Goal: Task Accomplishment & Management: Manage account settings

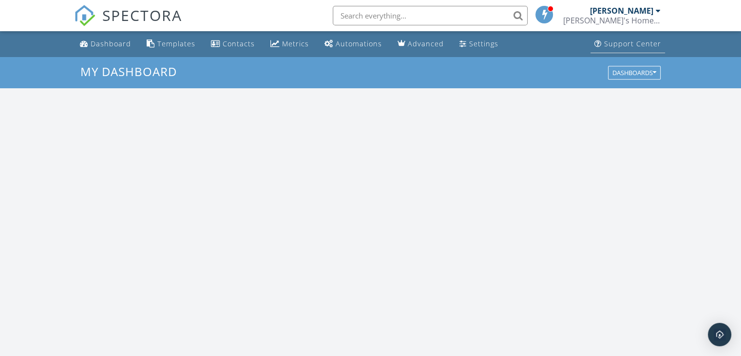
scroll to position [902, 756]
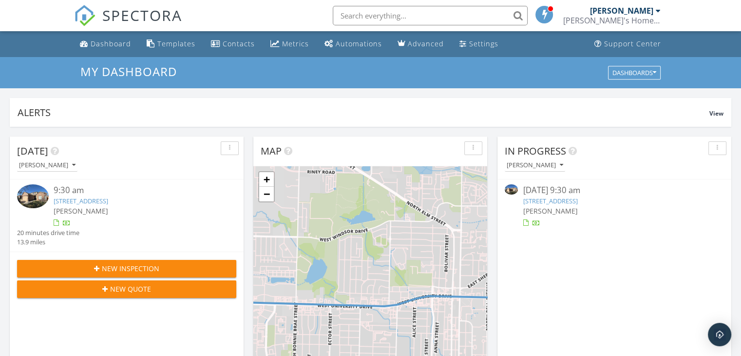
click at [656, 8] on div at bounding box center [658, 11] width 5 height 8
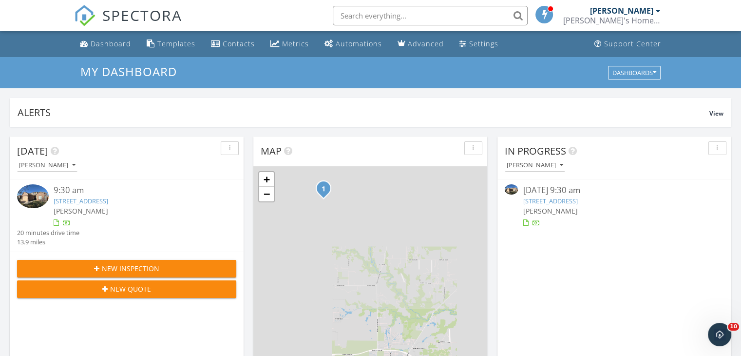
scroll to position [0, 0]
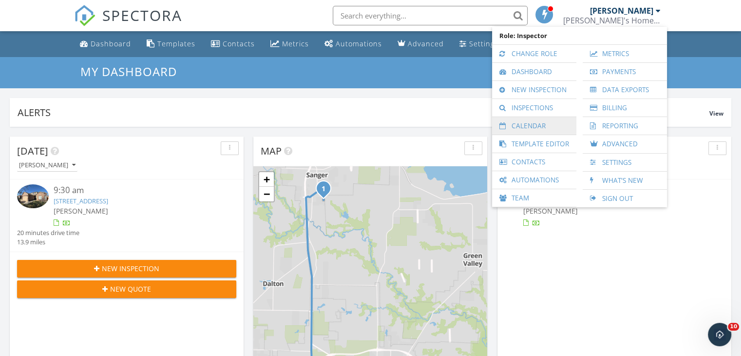
click at [548, 128] on link "Calendar" at bounding box center [534, 126] width 75 height 18
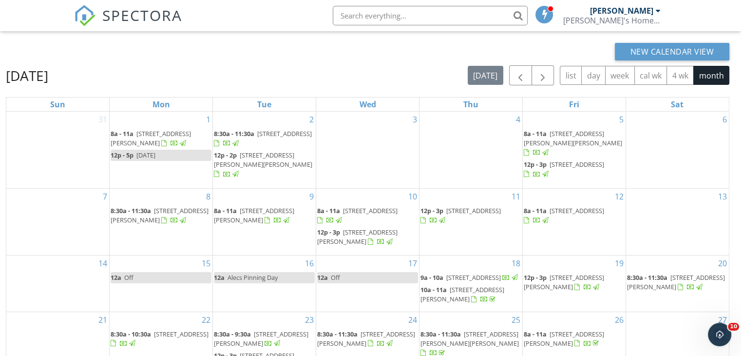
scroll to position [130, 0]
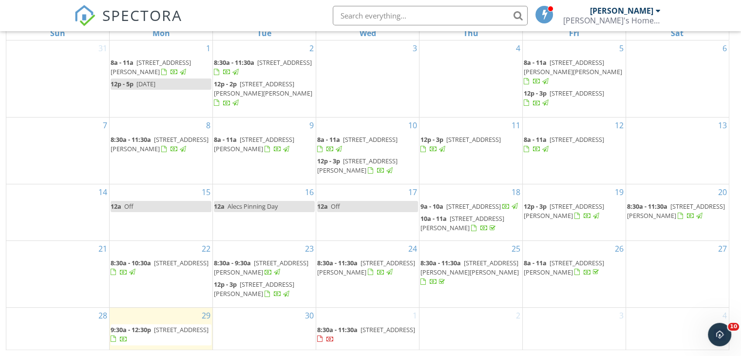
click at [277, 333] on div "30" at bounding box center [264, 329] width 103 height 42
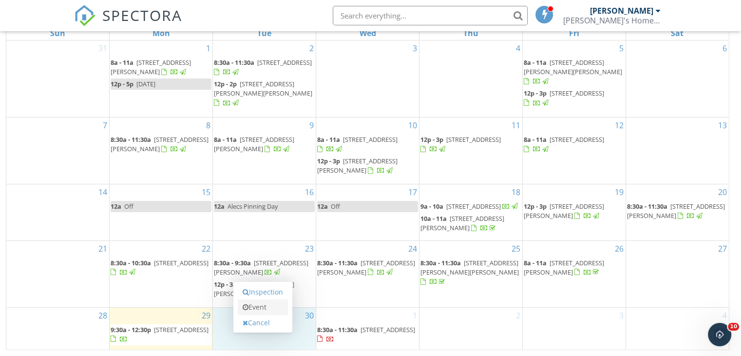
click at [265, 308] on link "Event" at bounding box center [263, 307] width 50 height 16
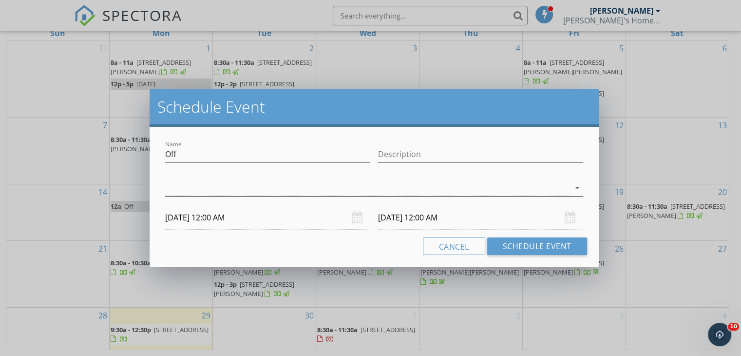
click at [576, 188] on icon "arrow_drop_down" at bounding box center [578, 188] width 12 height 12
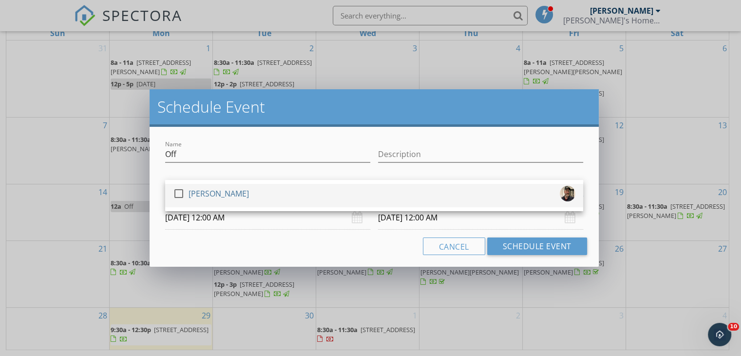
click at [225, 194] on div "[PERSON_NAME]" at bounding box center [219, 194] width 60 height 16
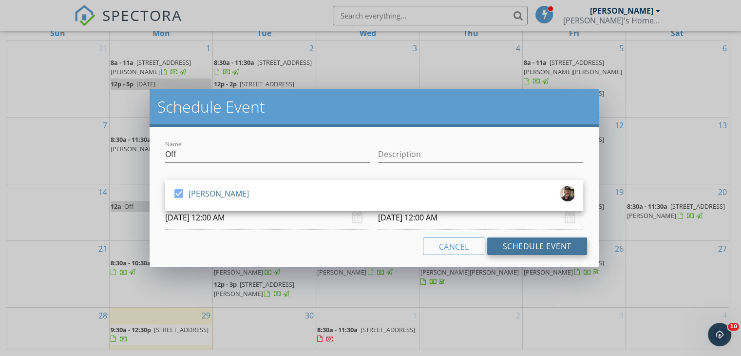
click at [524, 244] on button "Schedule Event" at bounding box center [537, 246] width 100 height 18
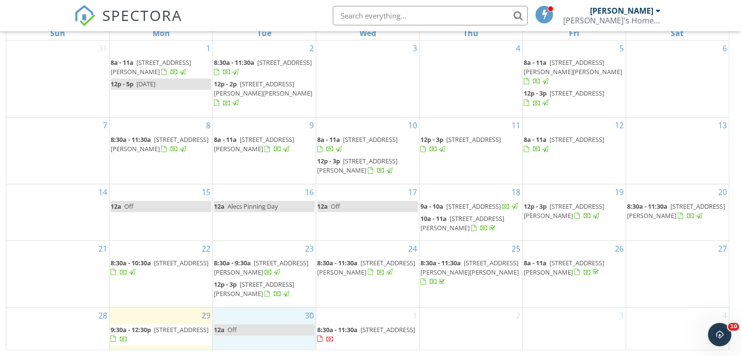
click at [269, 317] on div "30 12a Off" at bounding box center [264, 329] width 103 height 42
click at [268, 279] on link "Inspection" at bounding box center [263, 276] width 50 height 16
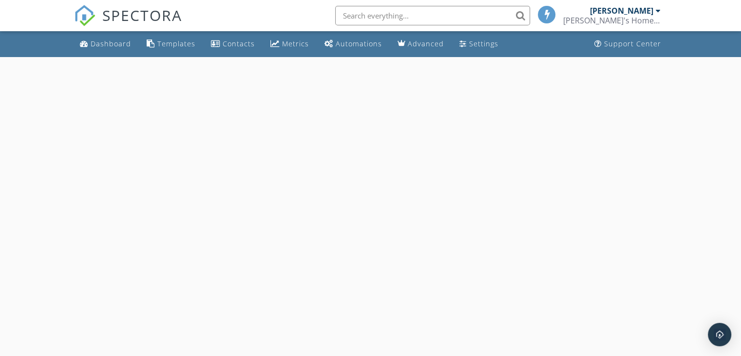
select select "8"
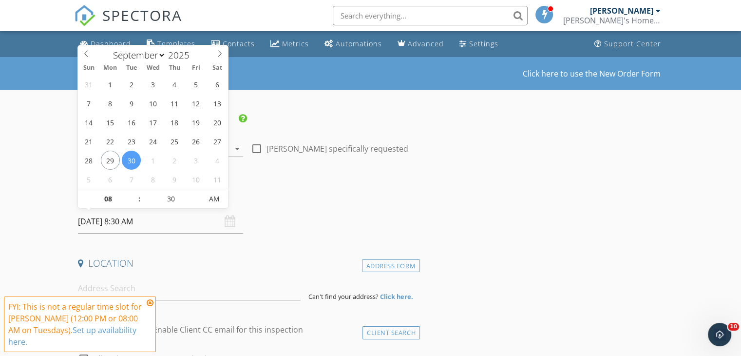
click at [166, 225] on input "09/30/2025 8:30 AM" at bounding box center [160, 222] width 165 height 24
click at [171, 201] on input "30" at bounding box center [171, 199] width 60 height 19
type input "00"
type input "[DATE] 8:00 AM"
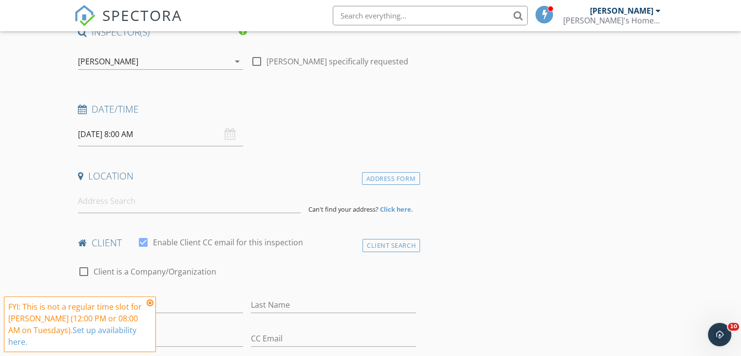
scroll to position [97, 0]
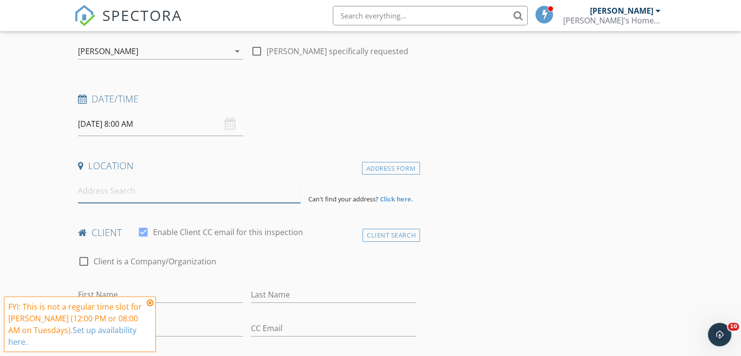
click at [141, 195] on input at bounding box center [189, 191] width 223 height 24
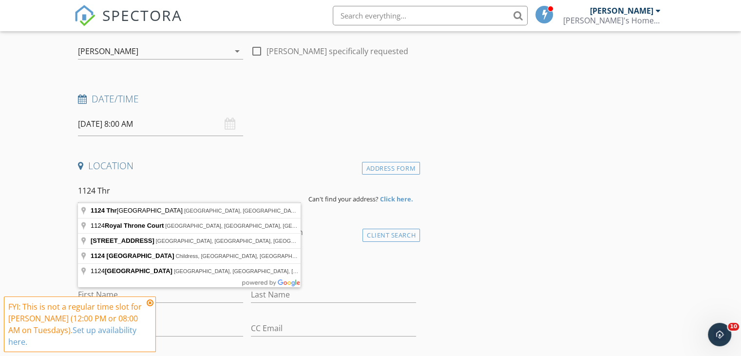
type input "1124 Throckmorton Street, Gainesville, TX, USA"
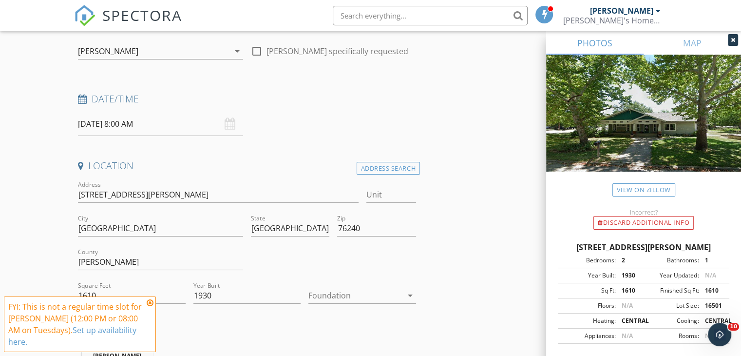
click at [149, 303] on icon at bounding box center [150, 303] width 7 height 8
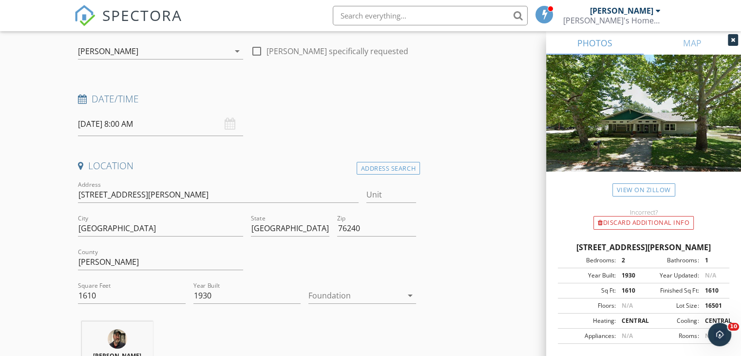
click at [406, 293] on icon "arrow_drop_down" at bounding box center [410, 295] width 12 height 12
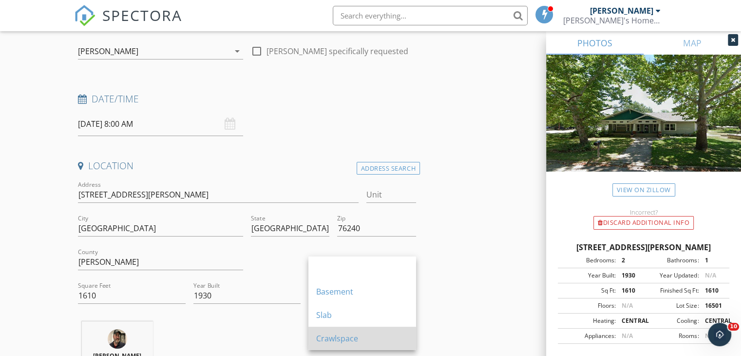
click at [339, 339] on div "Crawlspace" at bounding box center [362, 338] width 92 height 12
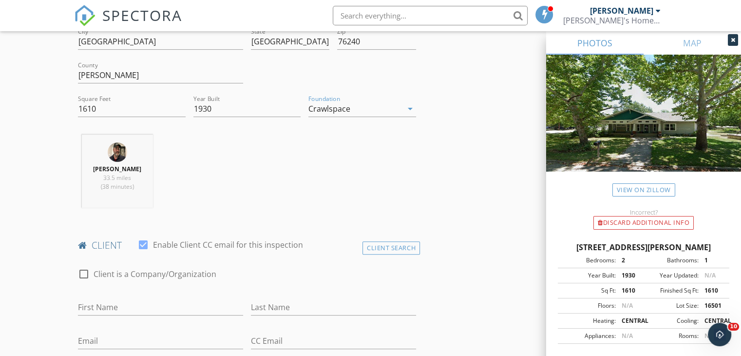
scroll to position [341, 0]
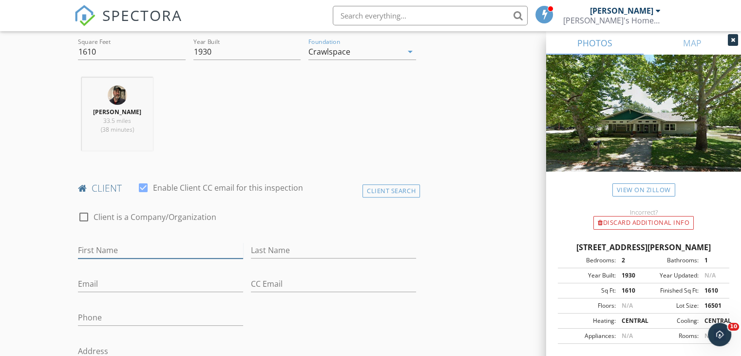
click at [146, 258] on input "First Name" at bounding box center [160, 250] width 165 height 16
type input "Brett"
click at [311, 258] on input "Last Name" at bounding box center [333, 250] width 165 height 16
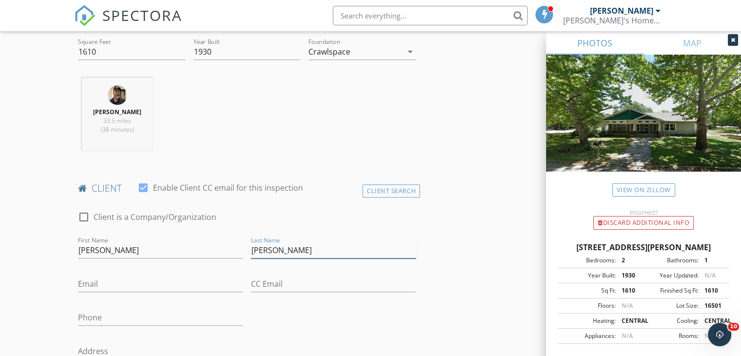
type input "Gullett"
click at [155, 292] on input "Email" at bounding box center [160, 284] width 165 height 16
type input "onetexan67@gmail.com"
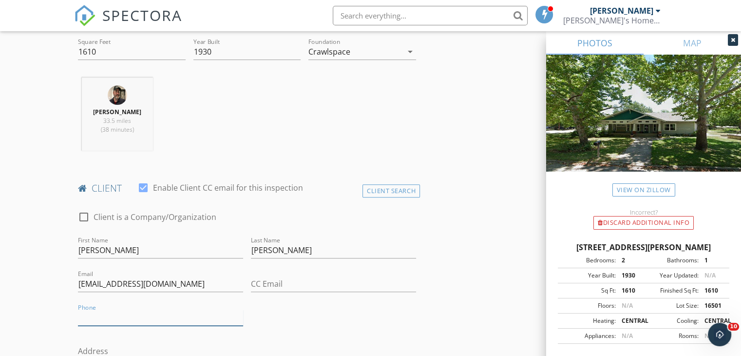
click at [151, 326] on input "Phone" at bounding box center [160, 317] width 165 height 16
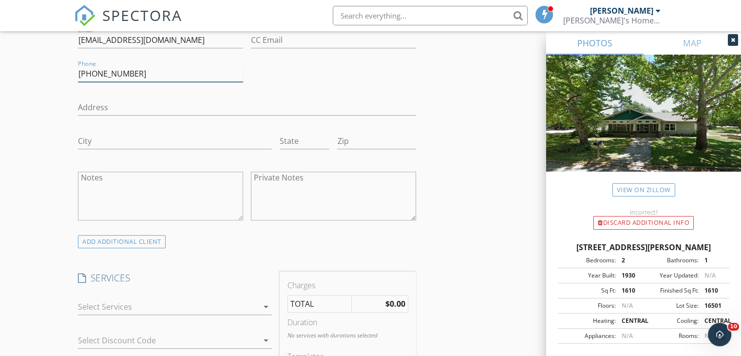
scroll to position [682, 0]
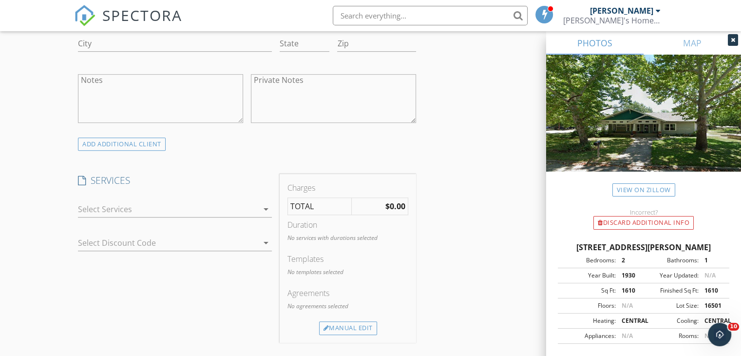
type input "903-386-7414"
click at [265, 215] on icon "arrow_drop_down" at bounding box center [266, 209] width 12 height 12
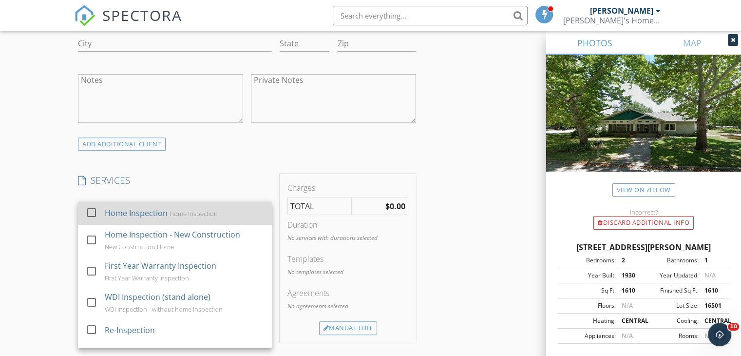
drag, startPoint x: 91, startPoint y: 219, endPoint x: 84, endPoint y: 221, distance: 7.5
click at [91, 219] on div at bounding box center [91, 212] width 17 height 17
checkbox input "true"
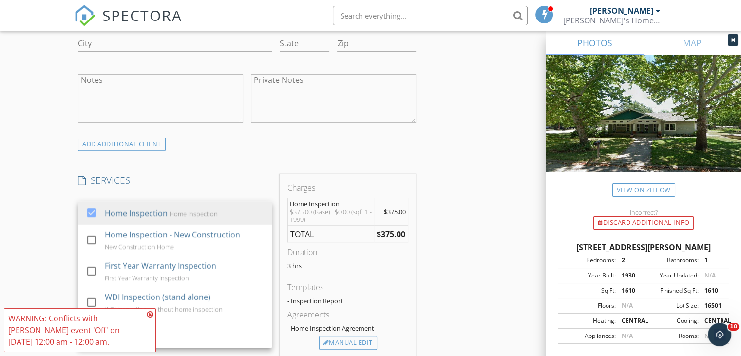
click at [53, 226] on div "New Inspection Click here to use the New Order Form INSPECTOR(S) check_box Brow…" at bounding box center [370, 288] width 741 height 1826
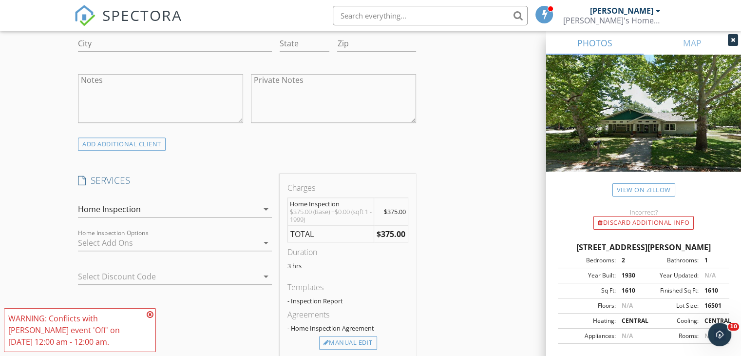
click at [179, 250] on div at bounding box center [168, 243] width 180 height 16
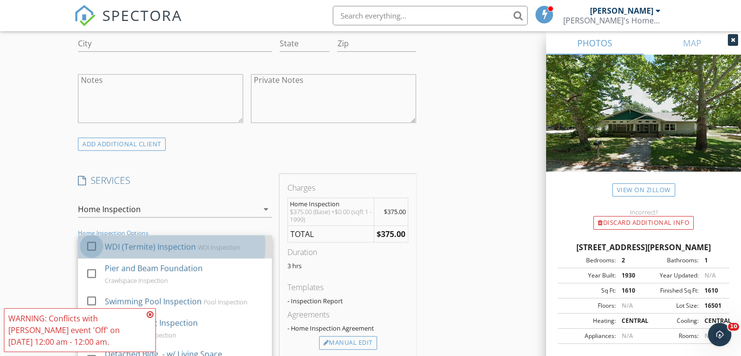
drag, startPoint x: 90, startPoint y: 251, endPoint x: 93, endPoint y: 258, distance: 7.4
click at [90, 251] on div at bounding box center [91, 246] width 17 height 17
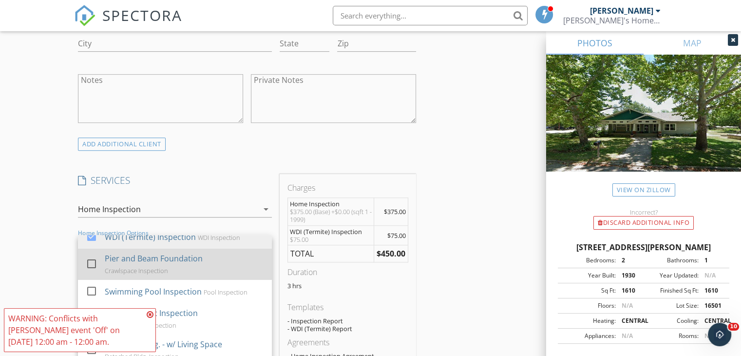
scroll to position [25, 0]
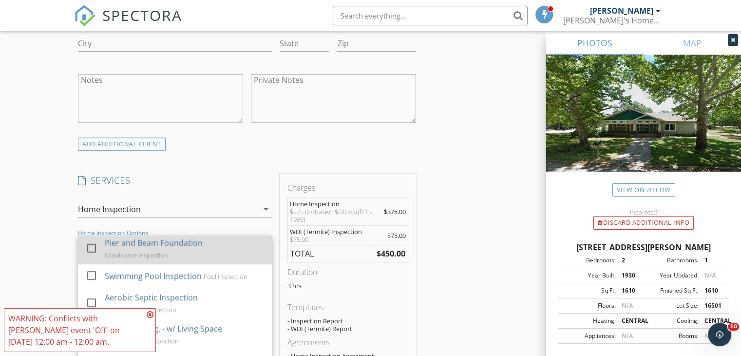
click at [93, 253] on div at bounding box center [91, 248] width 17 height 17
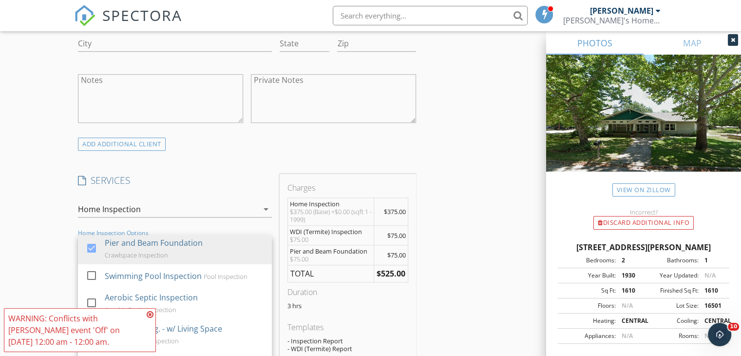
click at [468, 258] on div "INSPECTOR(S) check_box Brownie Stonecipher PRIMARY Brownie Stonecipher arrow_dr…" at bounding box center [370, 332] width 593 height 1802
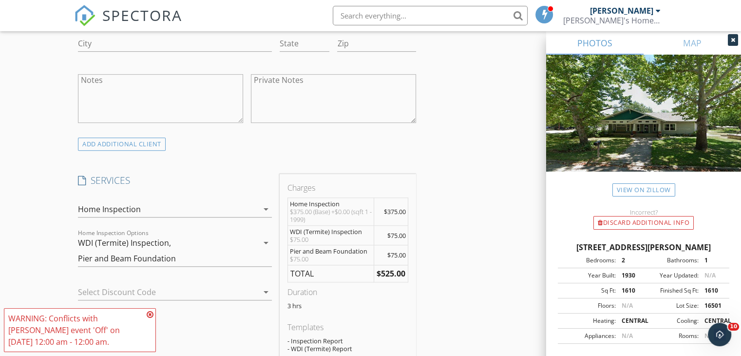
click at [150, 314] on icon at bounding box center [150, 314] width 7 height 8
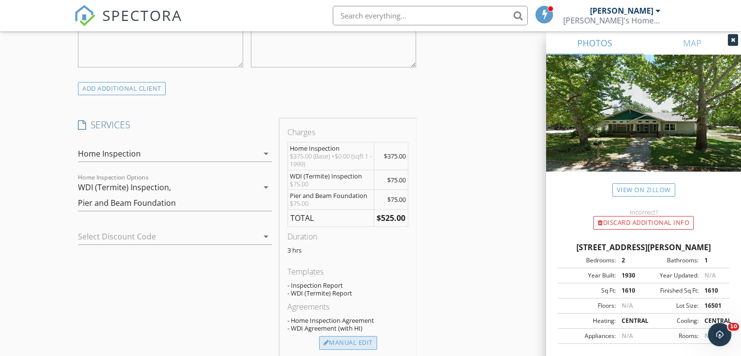
scroll to position [780, 0]
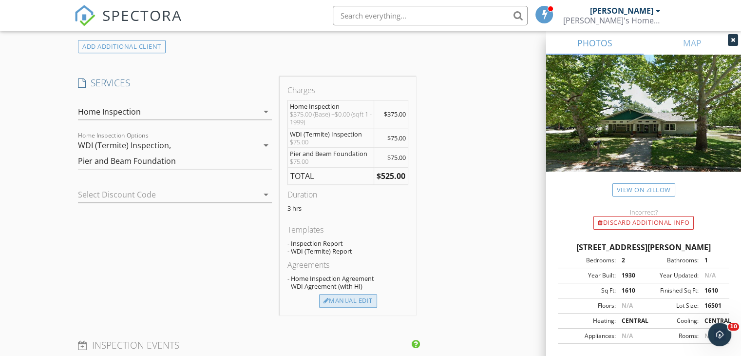
click at [353, 308] on div "Manual Edit" at bounding box center [348, 301] width 58 height 14
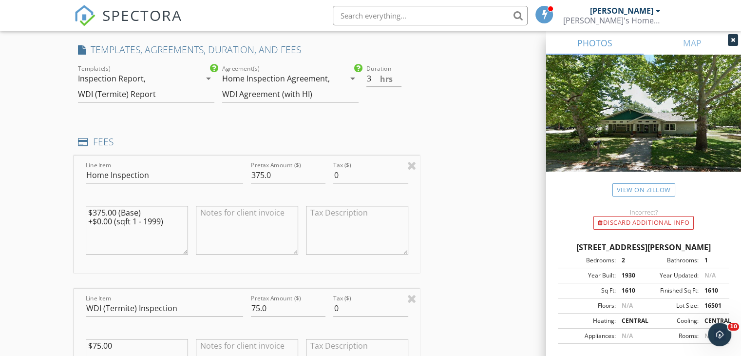
scroll to position [877, 0]
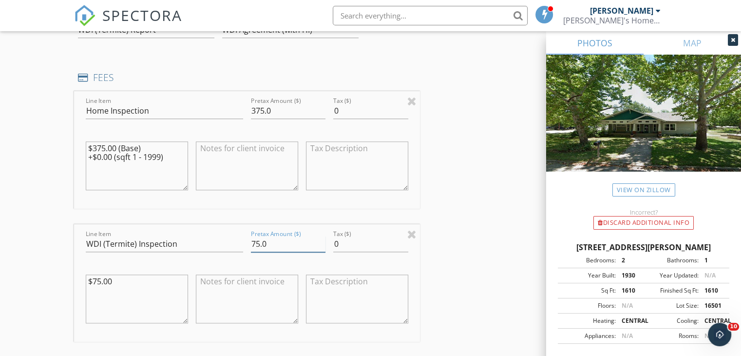
drag, startPoint x: 270, startPoint y: 250, endPoint x: 246, endPoint y: 249, distance: 24.9
click at [246, 249] on div "Line Item WDI (Termite) Inspection Pretax Amount ($) 75.0 Tax ($) 0 $75.00" at bounding box center [247, 282] width 346 height 117
type input "50.00"
click at [474, 272] on div "INSPECTOR(S) check_box Brownie Stonecipher PRIMARY Brownie Stonecipher arrow_dr…" at bounding box center [370, 296] width 593 height 2120
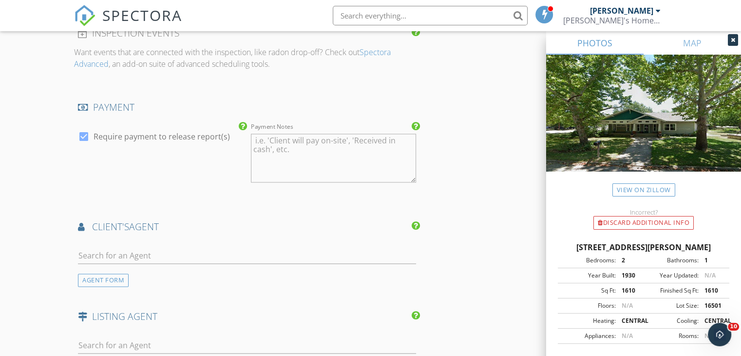
scroll to position [1462, 0]
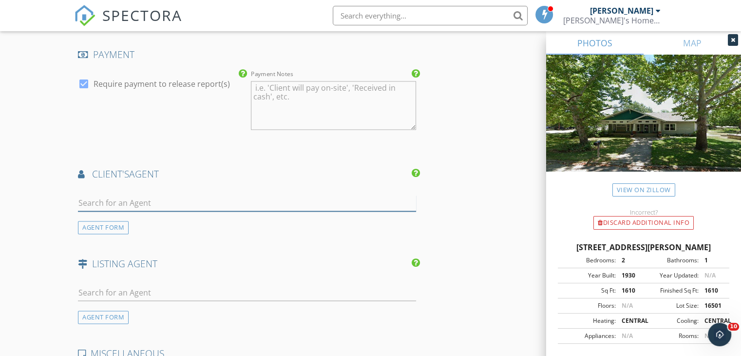
click at [238, 211] on input "text" at bounding box center [247, 203] width 338 height 16
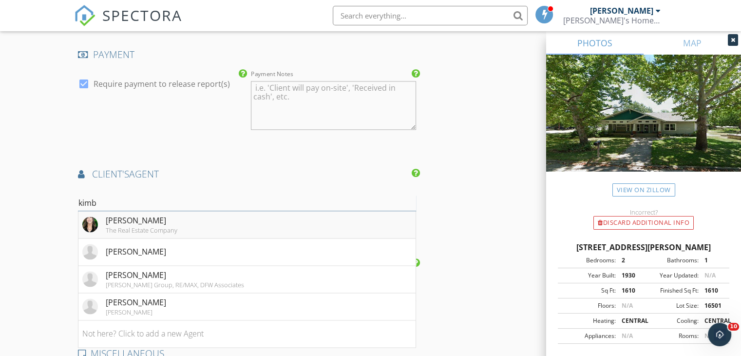
type input "kimb"
click at [109, 226] on div "Kimberly Cain" at bounding box center [142, 220] width 72 height 12
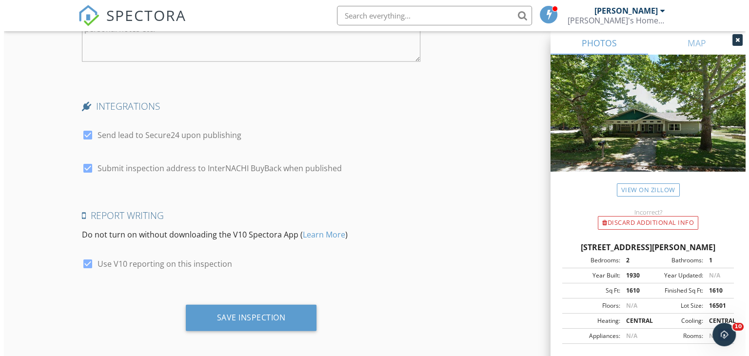
scroll to position [2128, 0]
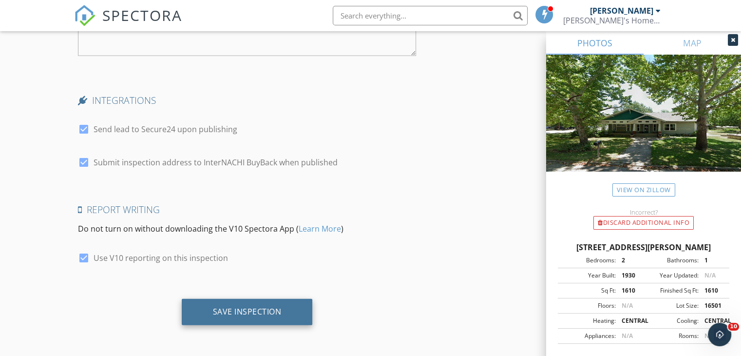
click at [249, 314] on div "Save Inspection" at bounding box center [247, 312] width 69 height 10
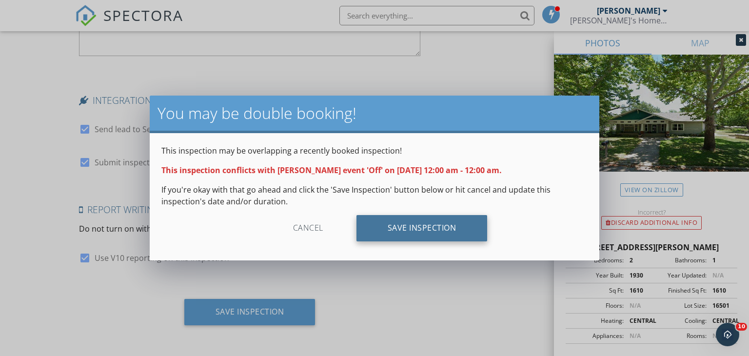
click at [427, 231] on div "Save Inspection" at bounding box center [421, 228] width 131 height 26
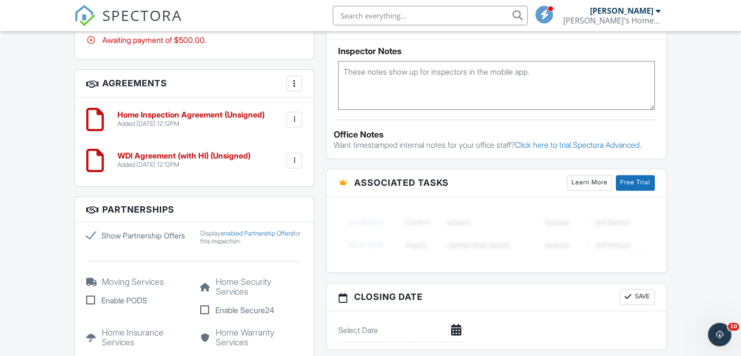
click at [94, 232] on label "Show Partnership Offers" at bounding box center [137, 236] width 102 height 12
checkbox input "false"
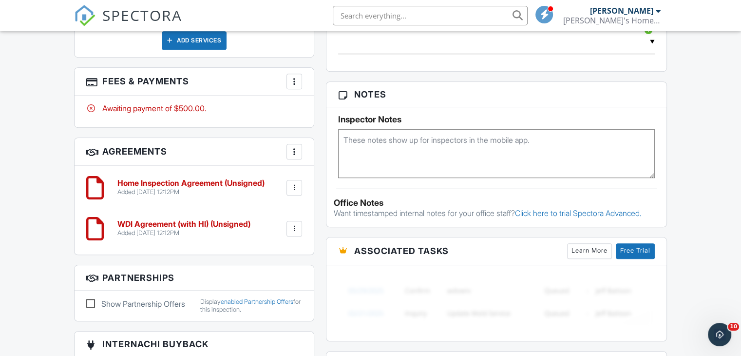
scroll to position [612, 0]
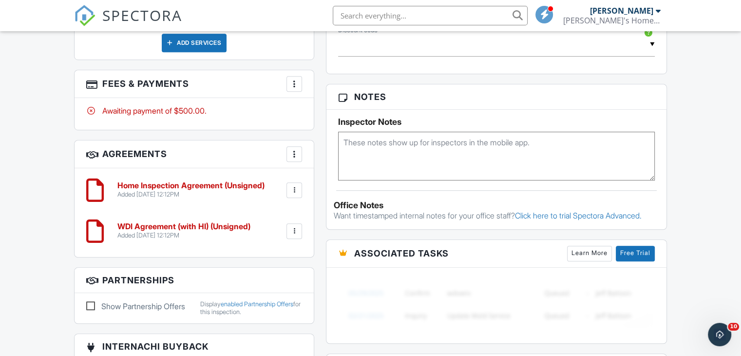
click at [378, 149] on textarea at bounding box center [496, 156] width 317 height 49
type textarea "SUPRA"
click at [680, 222] on div "Dashboard Templates Contacts Metrics Automations Advanced Settings Support Cent…" at bounding box center [370, 80] width 741 height 1321
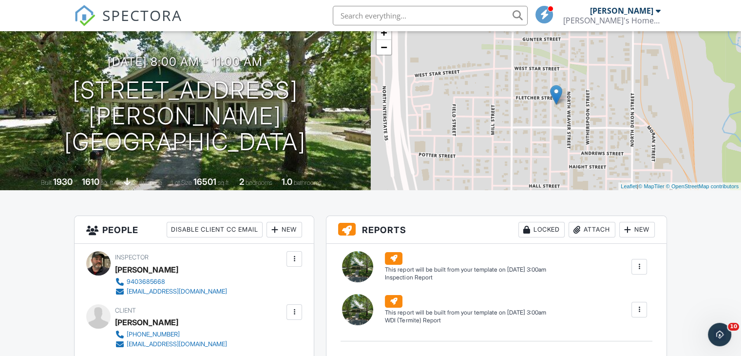
scroll to position [0, 0]
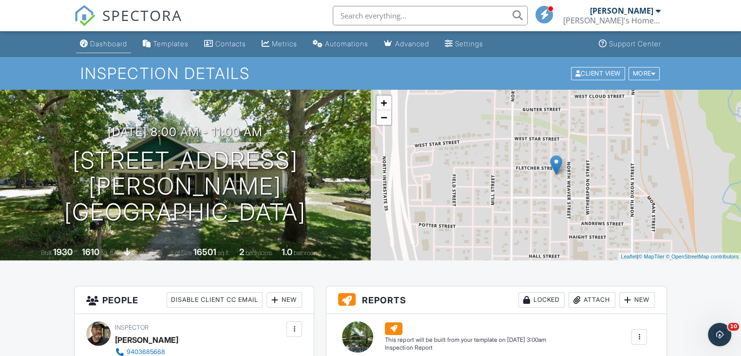
click at [94, 41] on div "Dashboard" at bounding box center [108, 43] width 37 height 8
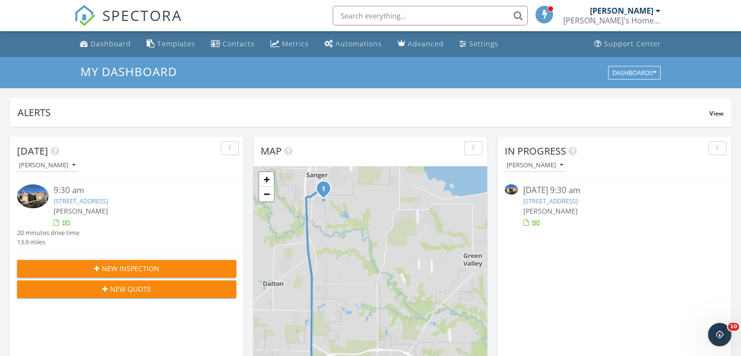
click at [657, 10] on div at bounding box center [658, 11] width 5 height 8
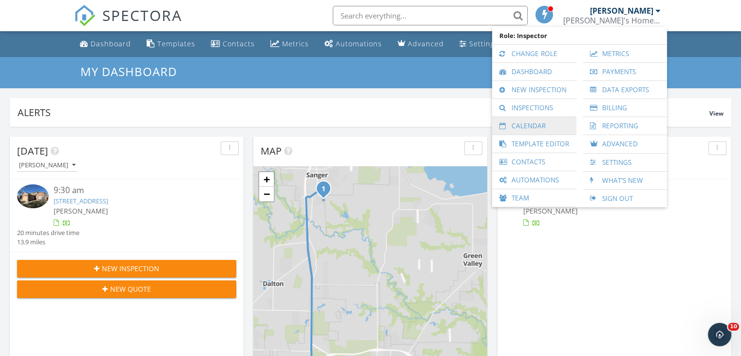
click at [547, 122] on link "Calendar" at bounding box center [534, 126] width 75 height 18
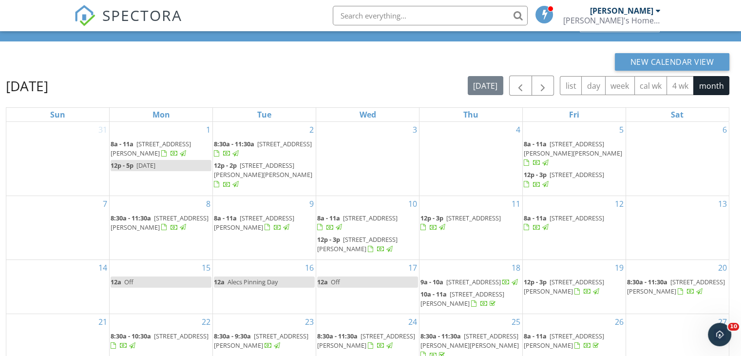
scroll to position [130, 0]
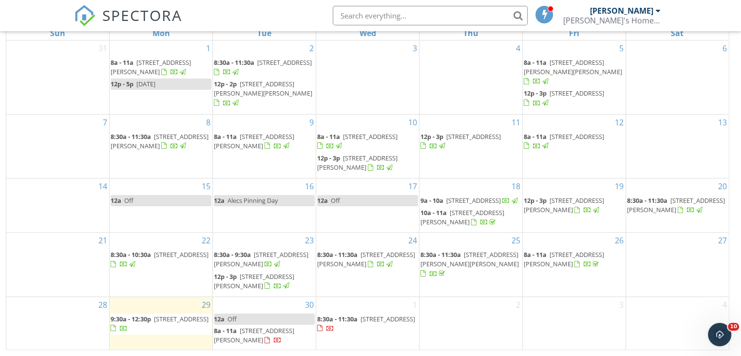
click at [279, 320] on link "12a Off" at bounding box center [264, 318] width 101 height 11
select select "8"
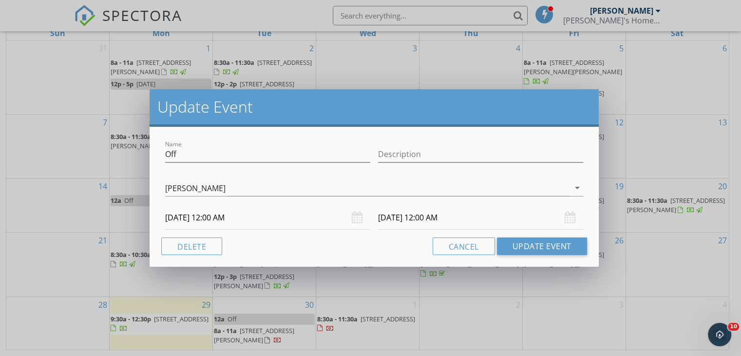
click at [264, 221] on input "[DATE] 12:00 AM" at bounding box center [267, 218] width 205 height 24
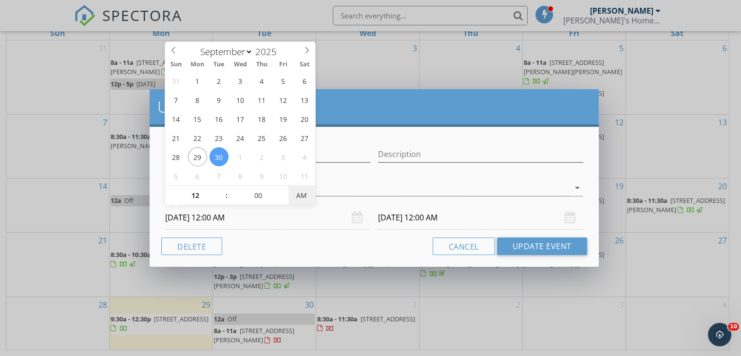
type input "[DATE] 12:00 PM"
click at [308, 198] on span "PM" at bounding box center [301, 195] width 27 height 19
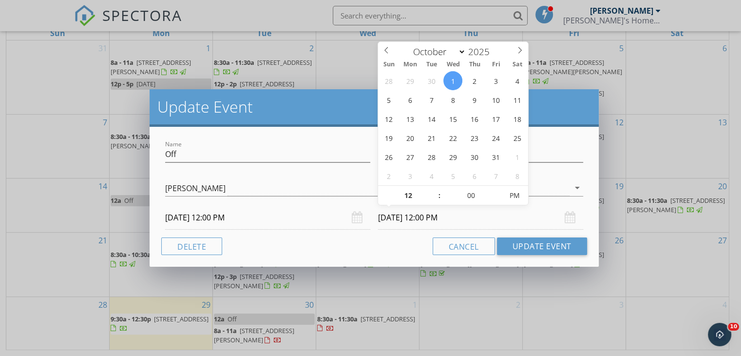
click at [469, 216] on input "10/01/2025 12:00 PM" at bounding box center [480, 218] width 205 height 24
click at [407, 196] on input "12" at bounding box center [408, 195] width 60 height 19
type input "05"
select select "8"
type input "09/30/2025 5:00 PM"
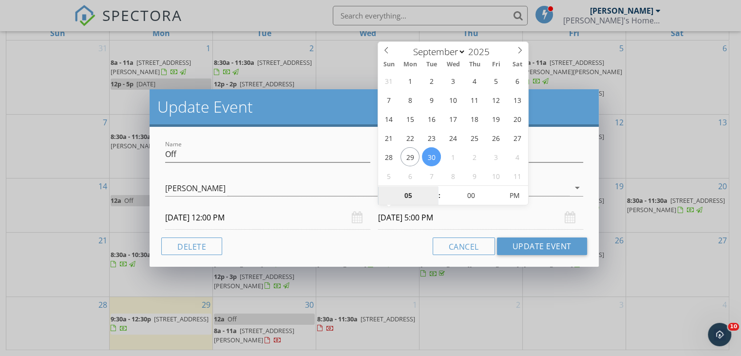
type input "05"
click at [406, 248] on div "Cancel Update Event" at bounding box center [374, 246] width 426 height 18
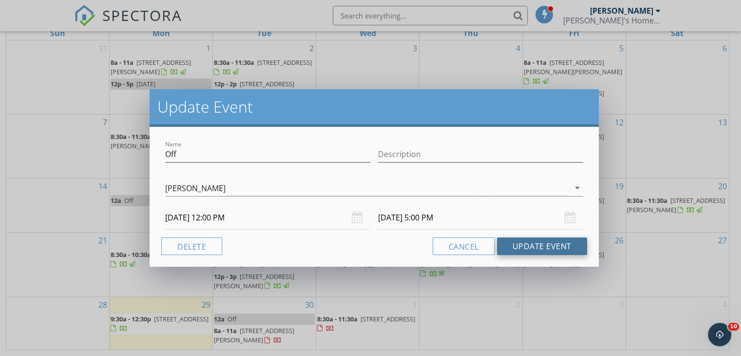
click at [559, 246] on button "Update Event" at bounding box center [542, 246] width 90 height 18
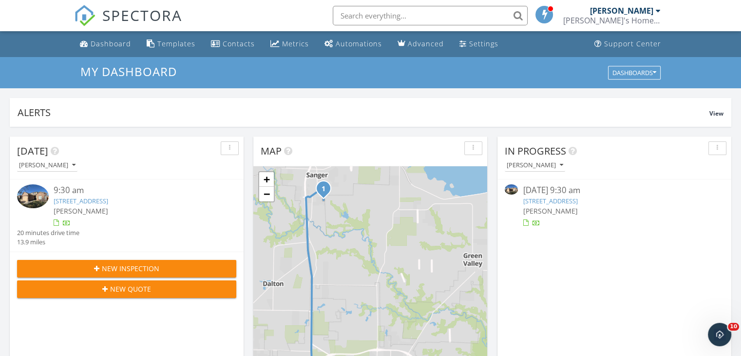
click at [86, 206] on span "[PERSON_NAME]" at bounding box center [81, 210] width 55 height 9
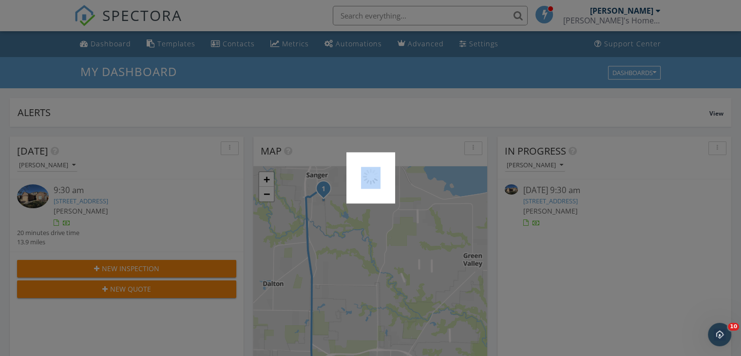
click at [86, 206] on div at bounding box center [370, 178] width 741 height 356
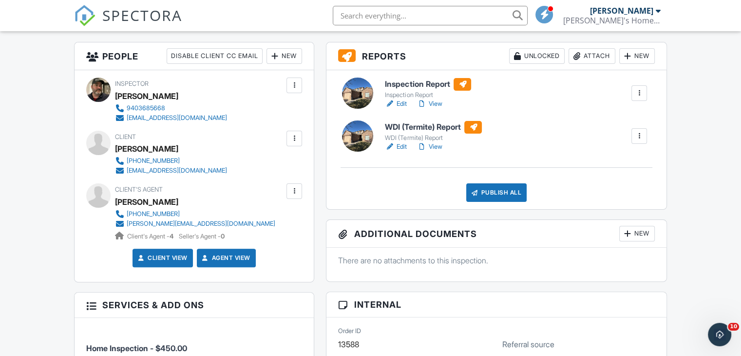
click at [408, 127] on h6 "WDI (Termite) Report" at bounding box center [433, 127] width 97 height 13
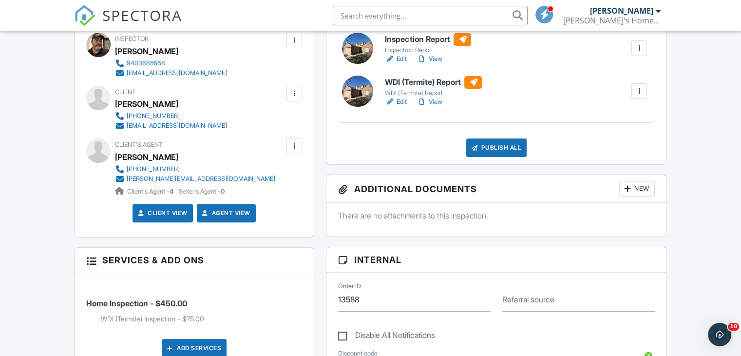
scroll to position [195, 0]
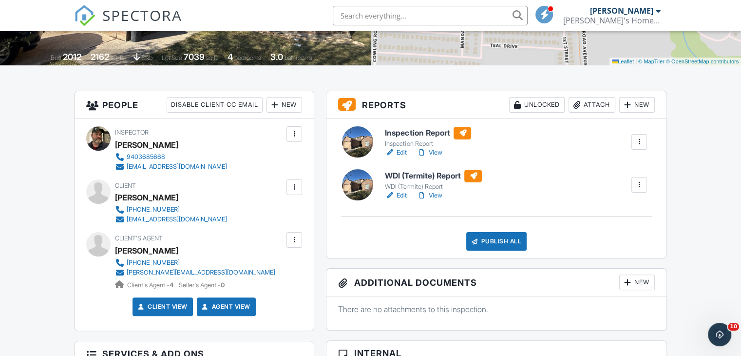
click at [409, 137] on h6 "Inspection Report" at bounding box center [428, 133] width 86 height 13
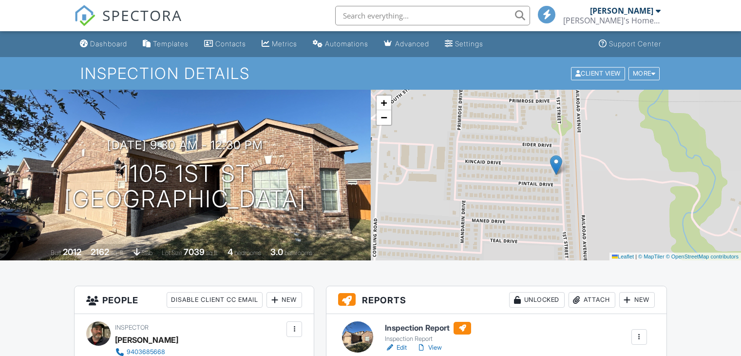
click at [411, 322] on h6 "Inspection Report" at bounding box center [428, 328] width 86 height 13
click at [659, 11] on div at bounding box center [658, 11] width 5 height 8
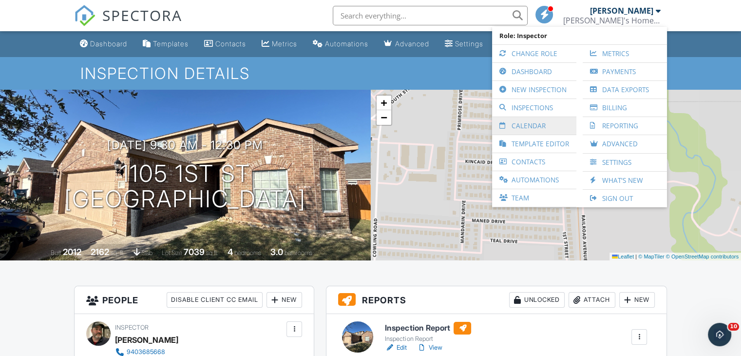
click at [547, 125] on link "Calendar" at bounding box center [534, 126] width 75 height 18
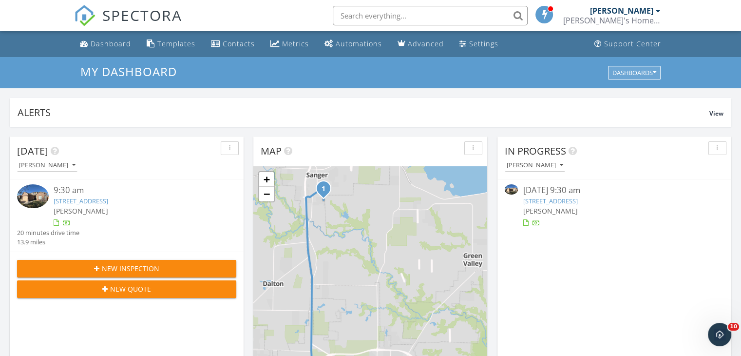
click at [656, 73] on icon "button" at bounding box center [654, 72] width 3 height 7
click at [659, 9] on div at bounding box center [658, 11] width 5 height 8
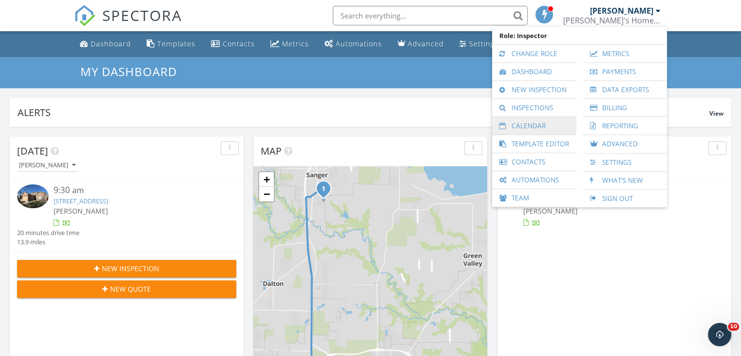
click at [544, 125] on link "Calendar" at bounding box center [534, 126] width 75 height 18
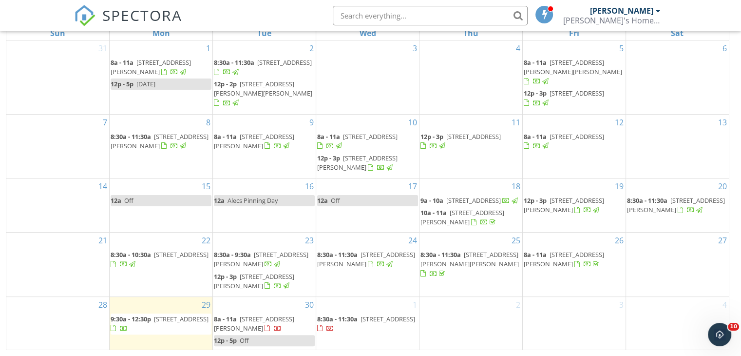
drag, startPoint x: 745, startPoint y: 261, endPoint x: 1, endPoint y: 6, distance: 786.1
click at [384, 333] on link "8:30a - 11:30a 9456 Bluestem Rd, Dish 76247" at bounding box center [367, 323] width 101 height 21
click at [358, 303] on div "1 8:30a - 11:30a 9456 Bluestem Rd, Dish 76247" at bounding box center [367, 323] width 103 height 53
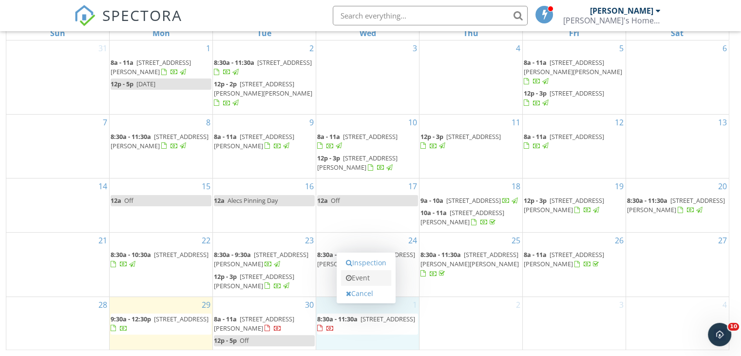
click at [361, 277] on link "Event" at bounding box center [366, 278] width 50 height 16
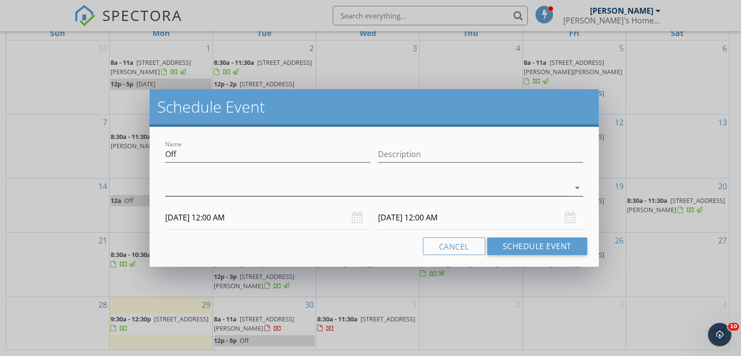
click at [301, 190] on div at bounding box center [367, 188] width 404 height 16
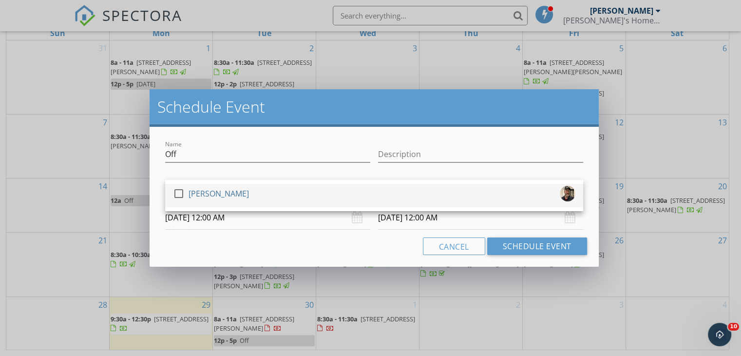
click at [177, 193] on div at bounding box center [179, 193] width 17 height 17
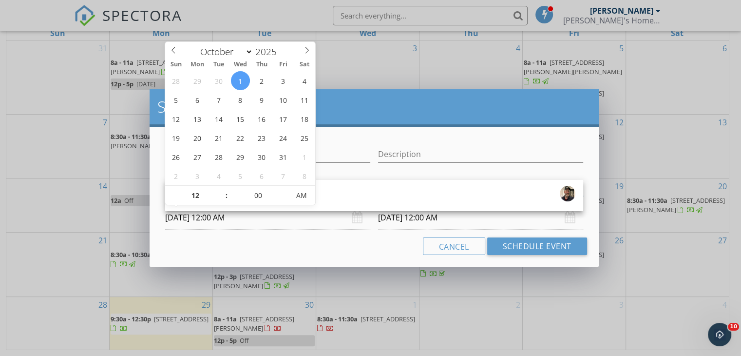
click at [260, 220] on input "10/01/2025 12:00 AM" at bounding box center [267, 218] width 205 height 24
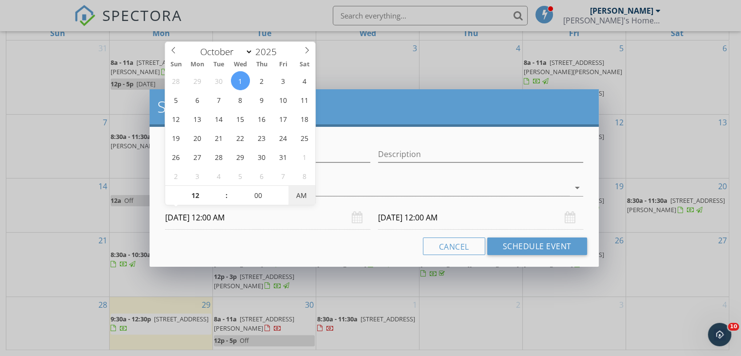
type input "[DATE] 12:00 PM"
click at [302, 198] on span "AM" at bounding box center [301, 195] width 27 height 19
click at [465, 219] on input "10/02/2025 12:00 PM" at bounding box center [480, 218] width 205 height 24
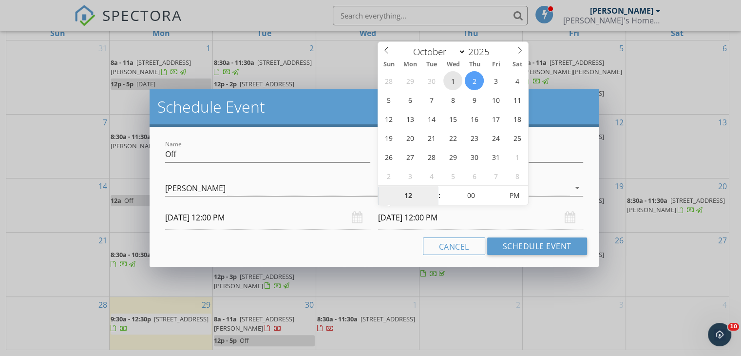
type input "[DATE] 12:00 PM"
drag, startPoint x: 457, startPoint y: 82, endPoint x: 466, endPoint y: 124, distance: 42.9
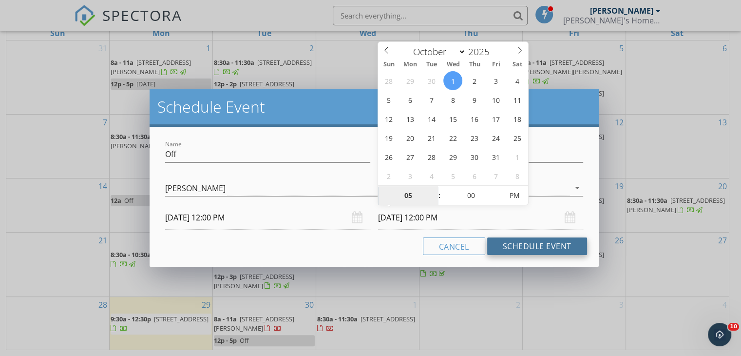
type input "05"
type input "10/01/2025 5:00 PM"
click at [515, 246] on button "Schedule Event" at bounding box center [537, 246] width 100 height 18
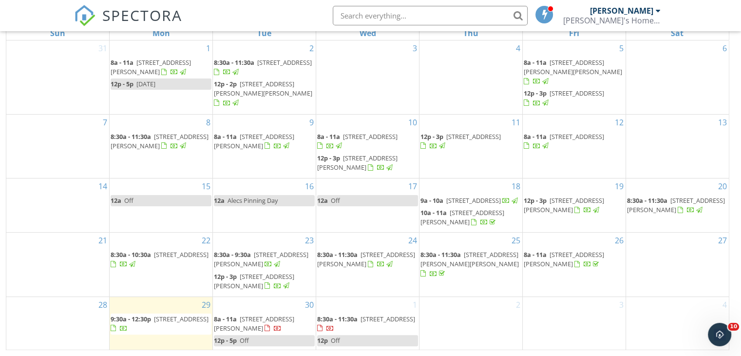
click at [369, 307] on div "1 8:30a - 11:30a 9456 Bluestem Rd, Dish 76247 12p Off" at bounding box center [367, 323] width 103 height 53
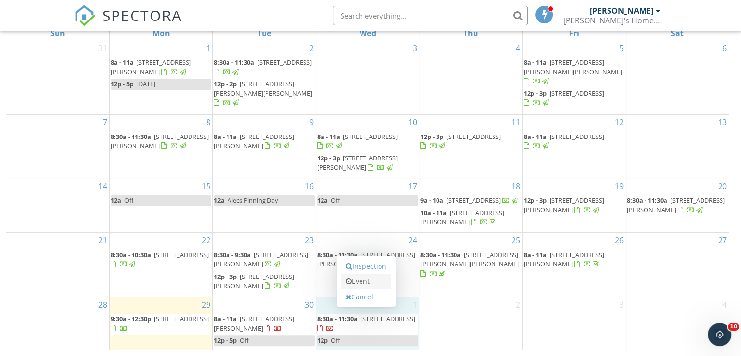
click at [366, 281] on link "Event" at bounding box center [366, 281] width 50 height 16
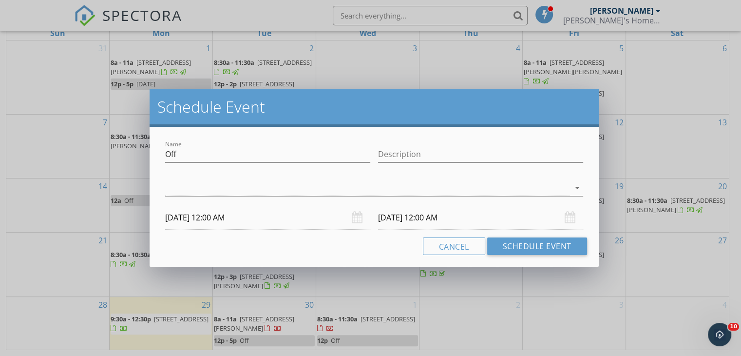
click at [686, 143] on div "Schedule Event Name Off Description arrow_drop_down 10/01/2025 12:00 AM 10/02/2…" at bounding box center [370, 178] width 741 height 356
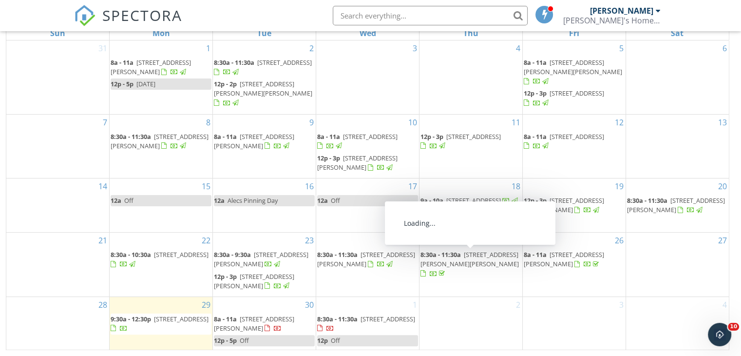
click at [378, 305] on div "1 8:30a - 11:30a 9456 Bluestem Rd, Dish 76247 12p Off" at bounding box center [367, 323] width 103 height 53
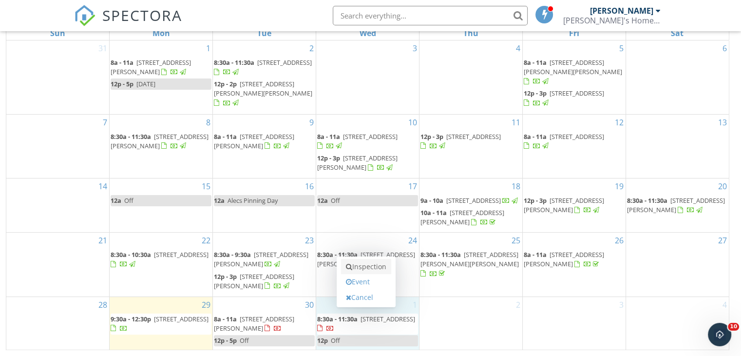
click at [371, 266] on link "Inspection" at bounding box center [366, 267] width 50 height 16
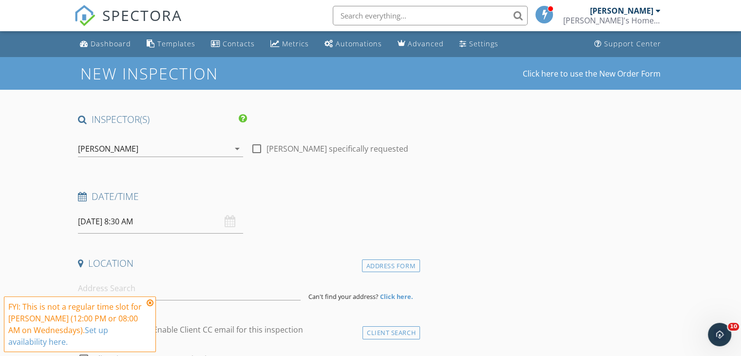
click at [173, 223] on input "[DATE] 8:30 AM" at bounding box center [160, 222] width 165 height 24
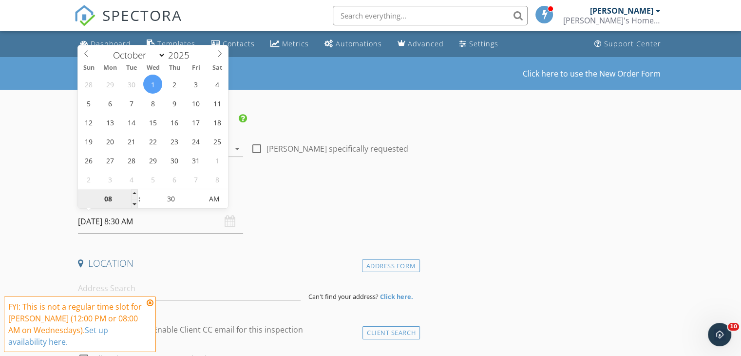
click at [118, 200] on input "08" at bounding box center [108, 199] width 60 height 19
type input "12"
type input "[DATE] 12:30 AM"
click at [175, 197] on input "30" at bounding box center [171, 199] width 60 height 19
type input "00"
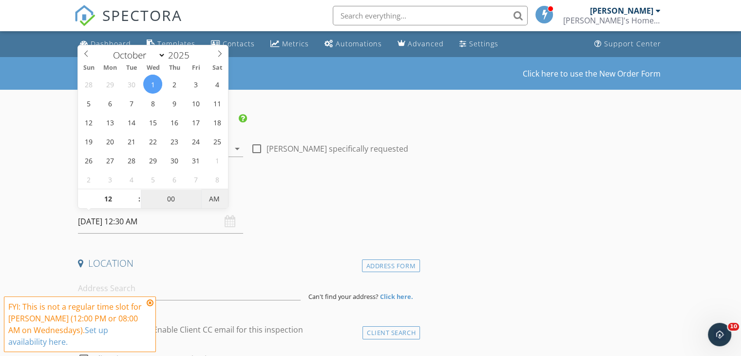
type input "[DATE] 12:00 PM"
click at [219, 197] on span "PM" at bounding box center [214, 198] width 27 height 19
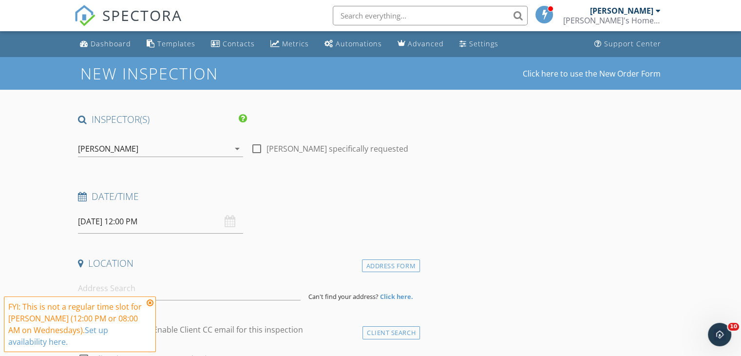
click at [152, 302] on icon at bounding box center [150, 303] width 7 height 8
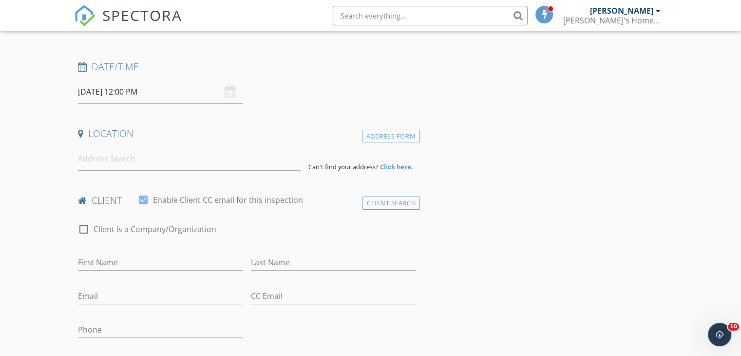
scroll to position [146, 0]
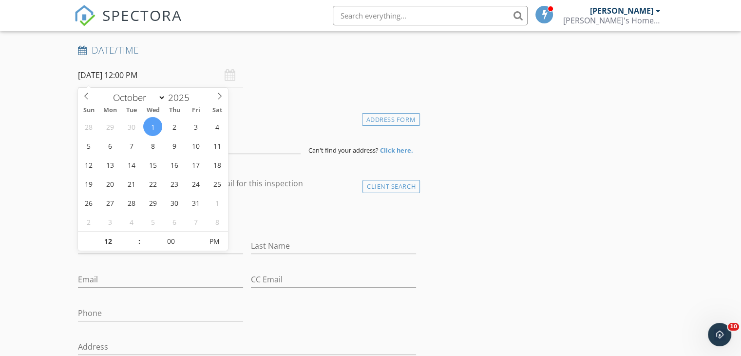
click at [164, 76] on input "[DATE] 12:00 PM" at bounding box center [160, 75] width 165 height 24
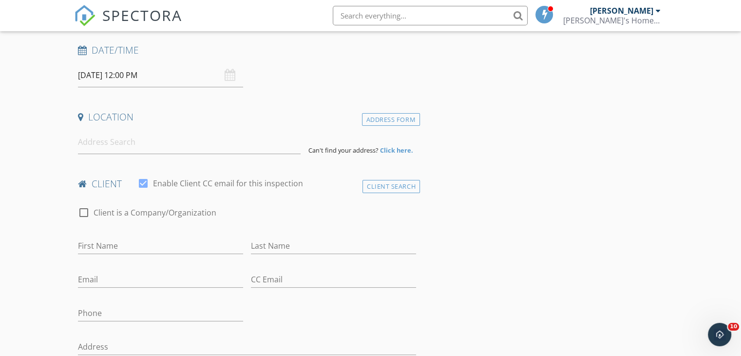
click at [210, 148] on input at bounding box center [189, 142] width 223 height 24
type input "[STREET_ADDRESS][PERSON_NAME]"
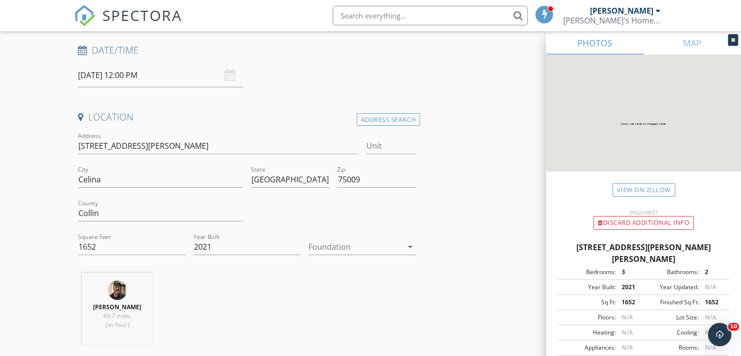
click at [413, 246] on icon "arrow_drop_down" at bounding box center [410, 247] width 12 height 12
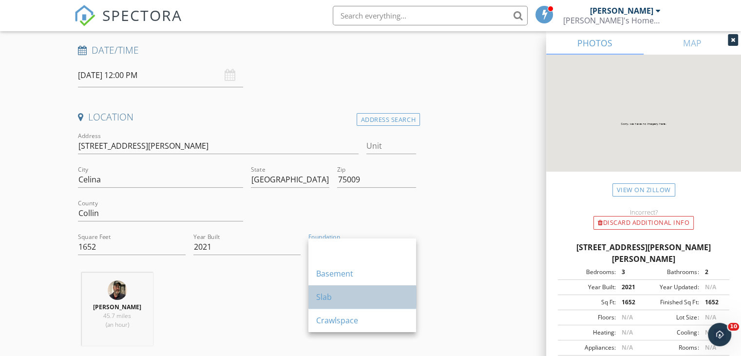
click at [343, 297] on div "Slab" at bounding box center [362, 297] width 92 height 12
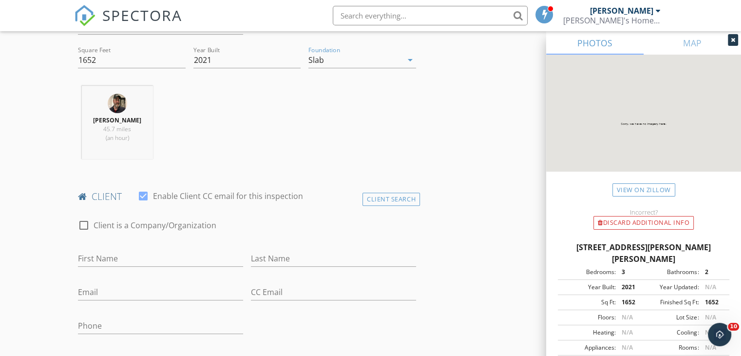
scroll to position [390, 0]
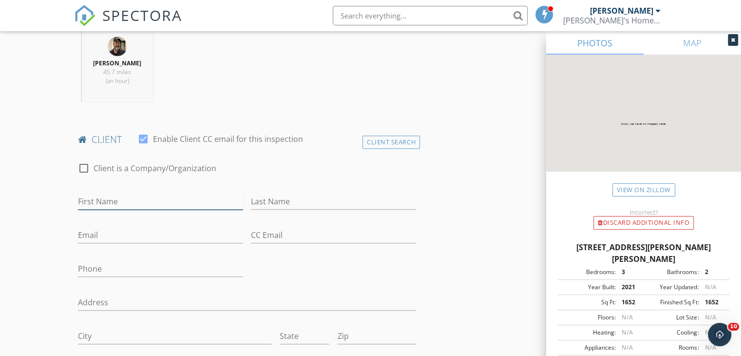
click at [183, 209] on input "First Name" at bounding box center [160, 201] width 165 height 16
click at [124, 275] on input "Phone" at bounding box center [160, 269] width 165 height 16
type input "[PHONE_NUMBER]"
click at [125, 243] on input "Email" at bounding box center [160, 235] width 165 height 16
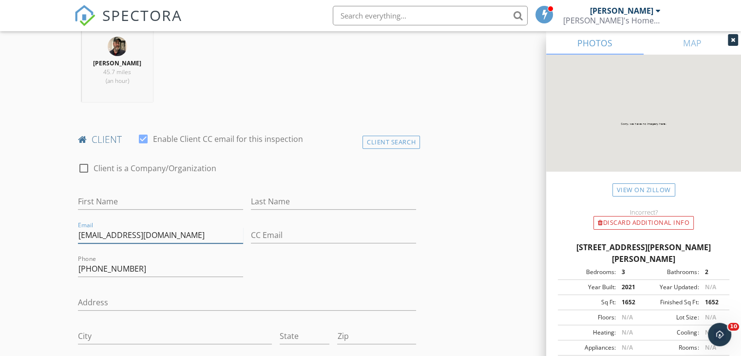
type input "[EMAIL_ADDRESS][DOMAIN_NAME]"
click at [181, 210] on input "First Name" at bounding box center [160, 201] width 165 height 16
type input "[PERSON_NAME]"
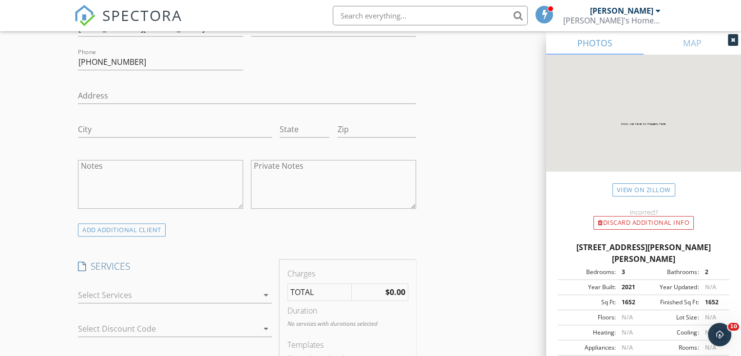
scroll to position [634, 0]
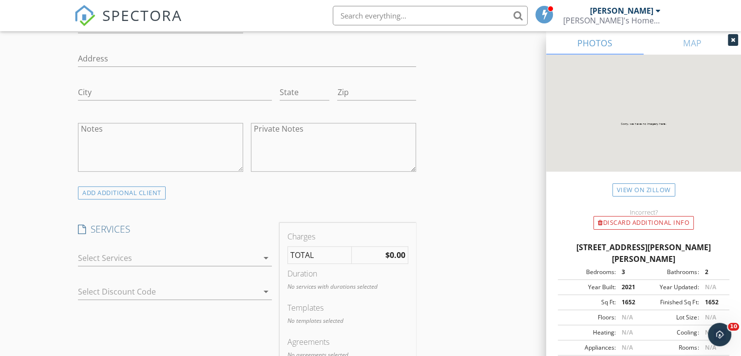
type input "[PERSON_NAME]"
click at [265, 264] on icon "arrow_drop_down" at bounding box center [266, 258] width 12 height 12
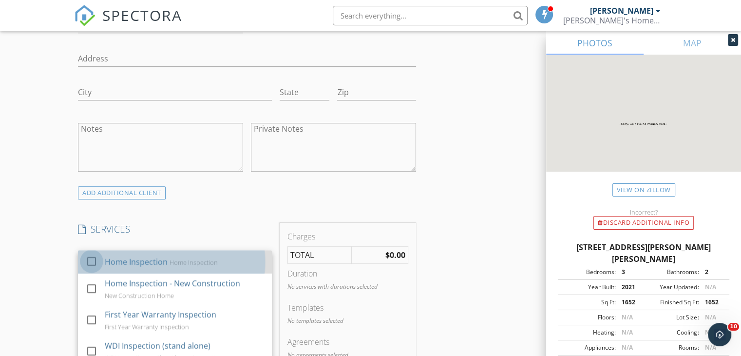
click at [93, 269] on div at bounding box center [91, 261] width 17 height 17
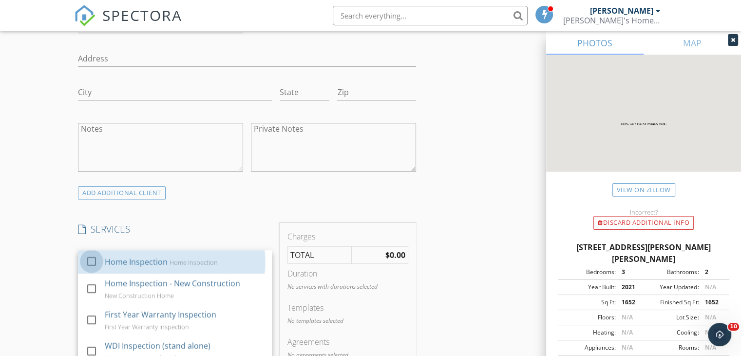
checkbox input "true"
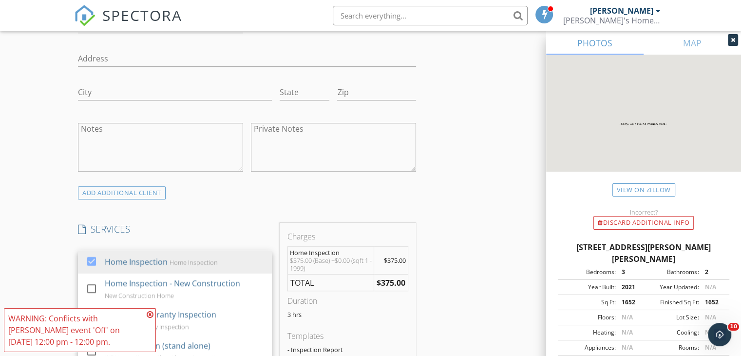
click at [43, 250] on div "New Inspection Click here to use the New Order Form INSPECTOR(S) check_box Brow…" at bounding box center [370, 336] width 741 height 1826
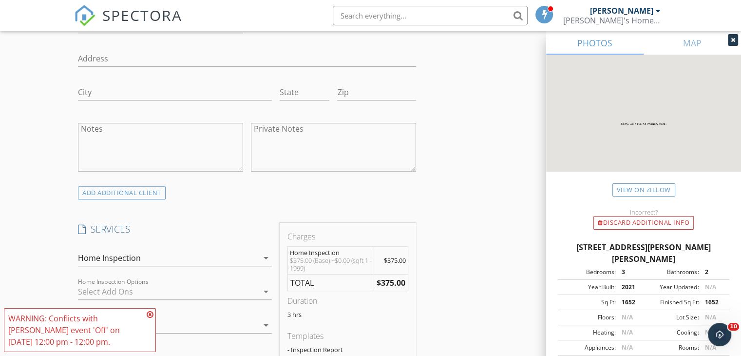
click at [123, 299] on div at bounding box center [168, 292] width 180 height 16
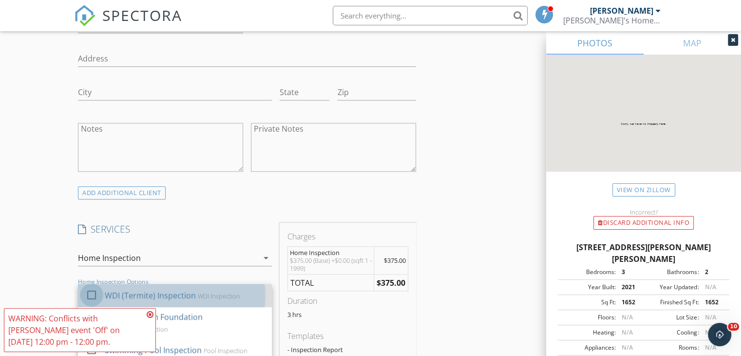
click at [96, 301] on div at bounding box center [91, 295] width 17 height 17
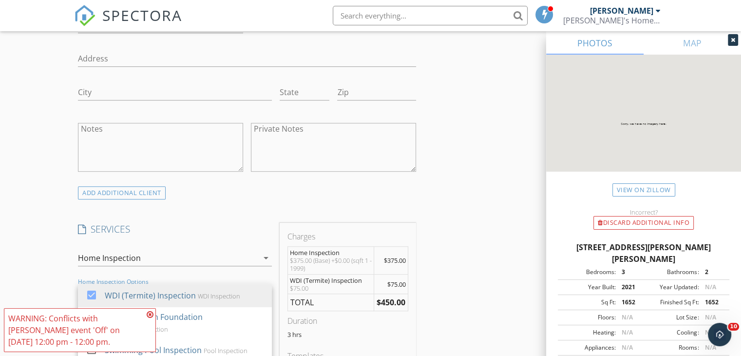
drag, startPoint x: 151, startPoint y: 314, endPoint x: 159, endPoint y: 314, distance: 8.3
click at [151, 313] on icon at bounding box center [150, 314] width 7 height 8
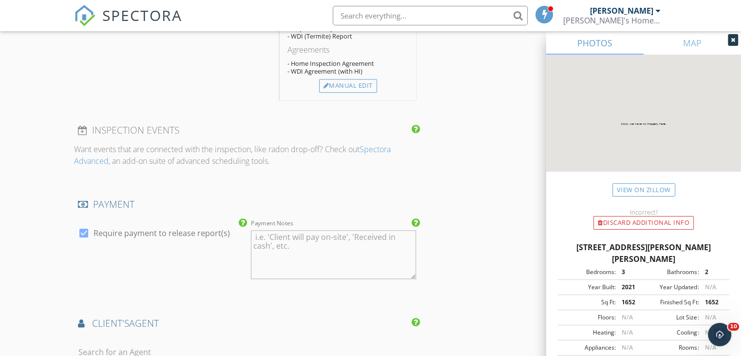
scroll to position [1121, 0]
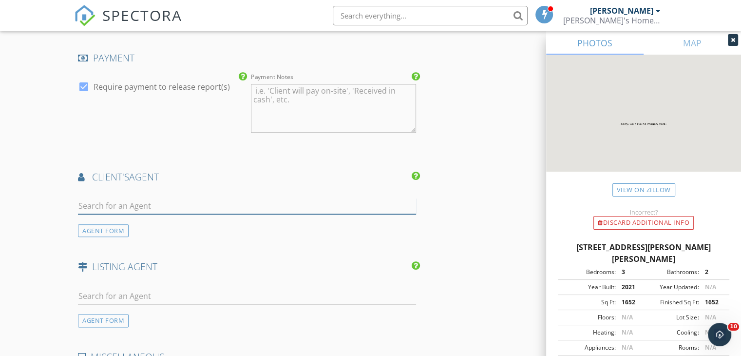
click at [185, 212] on input "text" at bounding box center [247, 206] width 338 height 16
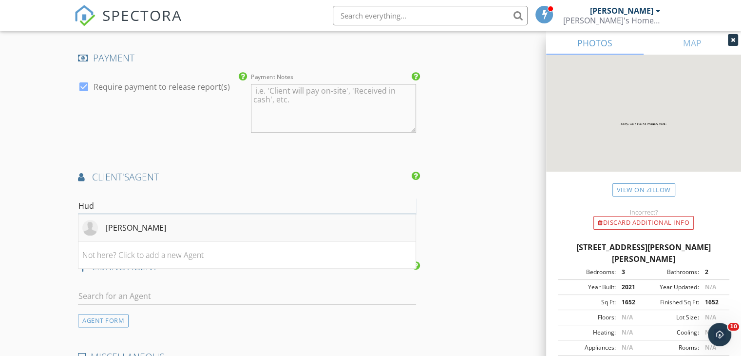
type input "Hud"
click at [130, 235] on div "[PERSON_NAME]" at bounding box center [124, 228] width 84 height 16
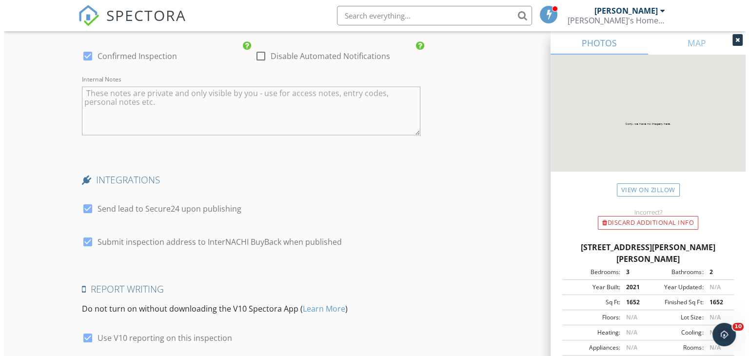
scroll to position [1789, 0]
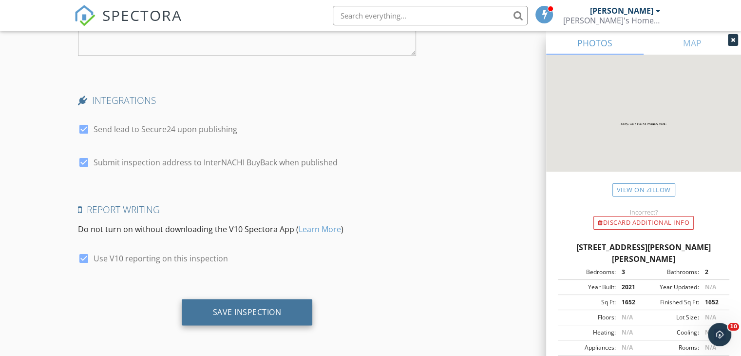
click at [273, 314] on div "Save Inspection" at bounding box center [247, 312] width 69 height 10
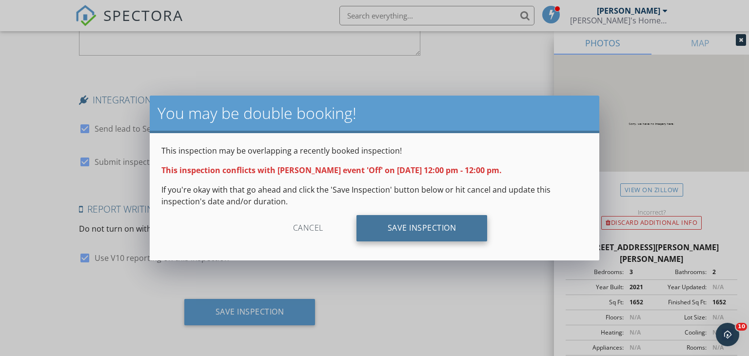
click at [438, 221] on div "Save Inspection" at bounding box center [421, 228] width 131 height 26
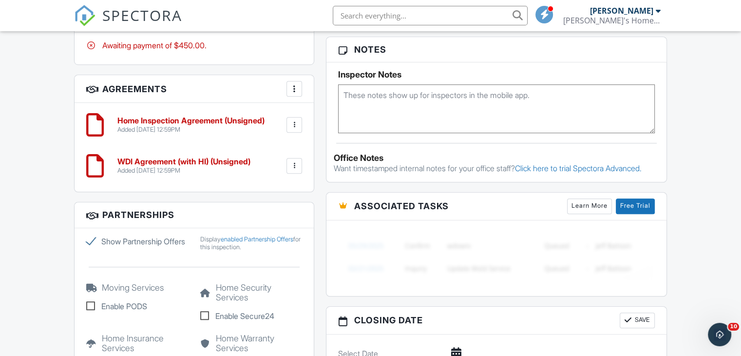
scroll to position [731, 0]
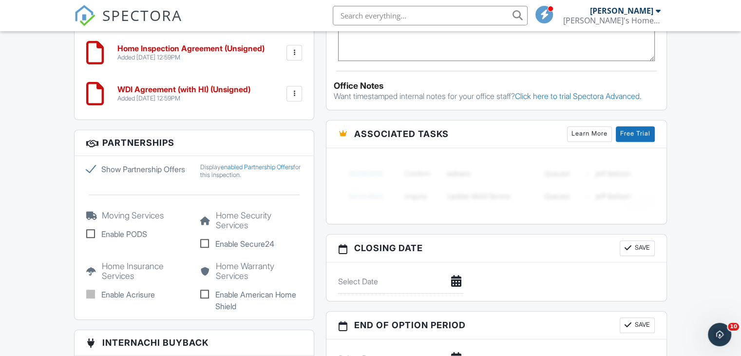
click at [88, 169] on label "Show Partnership Offers" at bounding box center [137, 169] width 102 height 12
checkbox input "false"
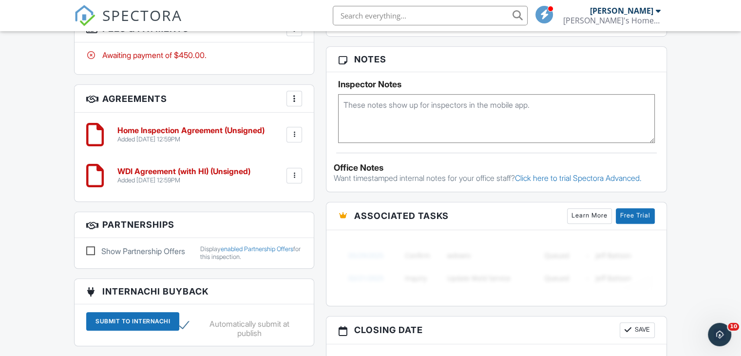
scroll to position [536, 0]
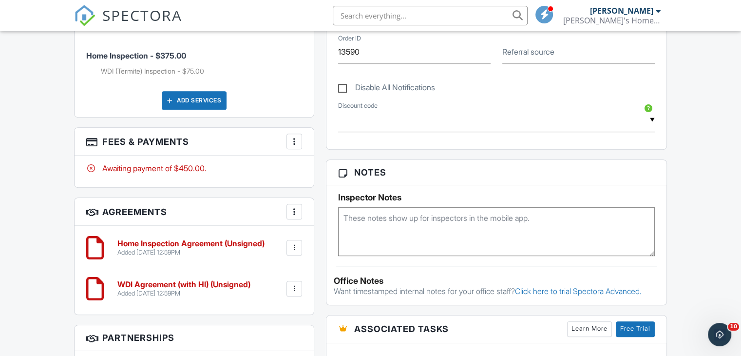
click at [390, 226] on textarea at bounding box center [496, 231] width 317 height 49
type textarea "SUPRA"
click at [706, 220] on div "Dashboard Templates Contacts Metrics Automations Advanced Settings Support Cent…" at bounding box center [370, 198] width 741 height 1407
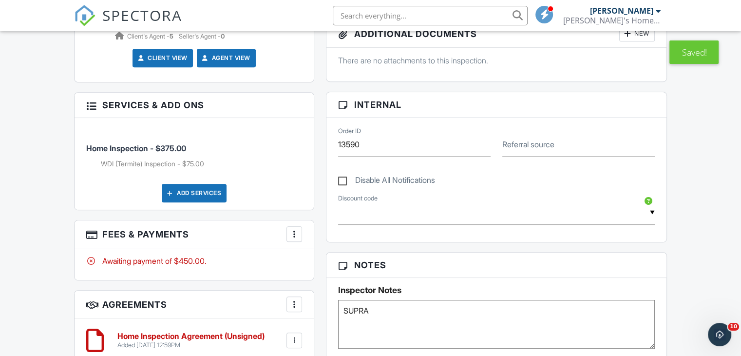
scroll to position [390, 0]
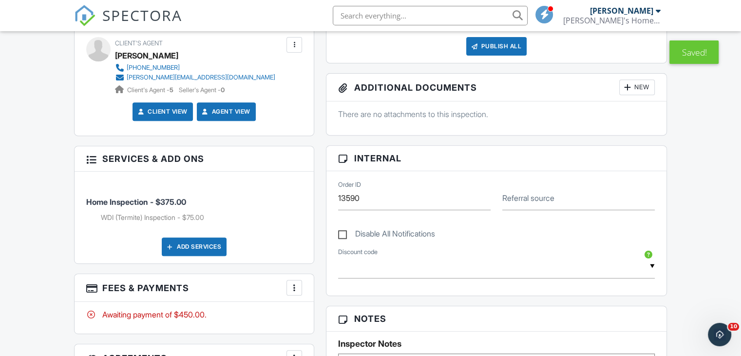
click at [658, 12] on div at bounding box center [658, 11] width 5 height 8
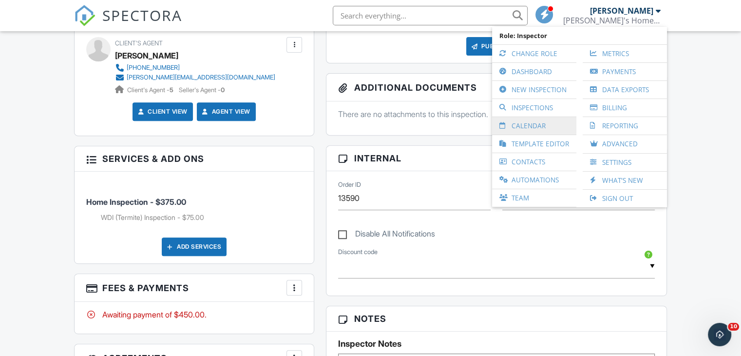
click at [522, 127] on link "Calendar" at bounding box center [534, 126] width 75 height 18
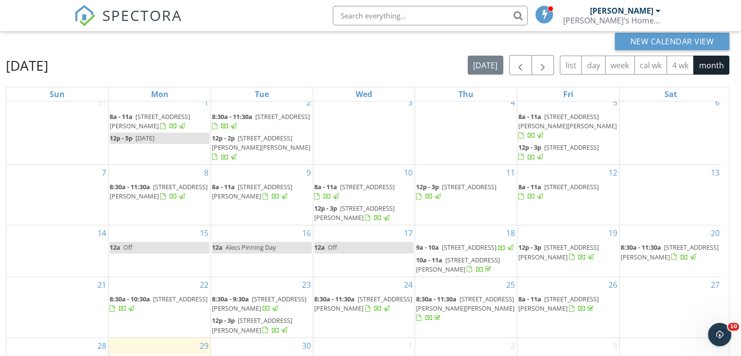
scroll to position [130, 0]
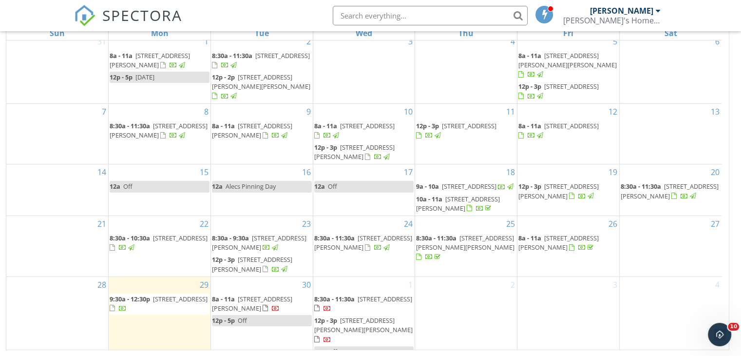
click at [372, 346] on link "12p Off" at bounding box center [364, 351] width 100 height 11
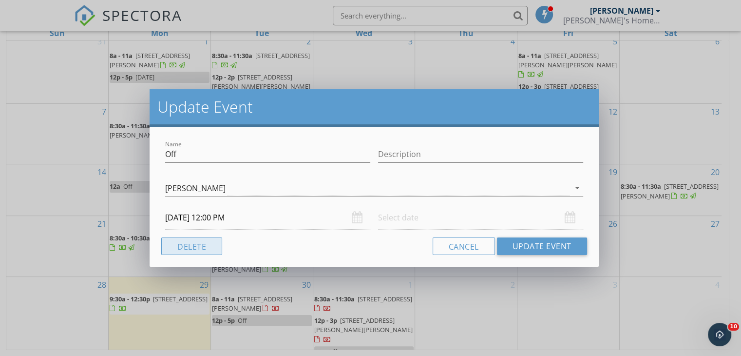
click at [203, 246] on button "Delete" at bounding box center [191, 246] width 61 height 18
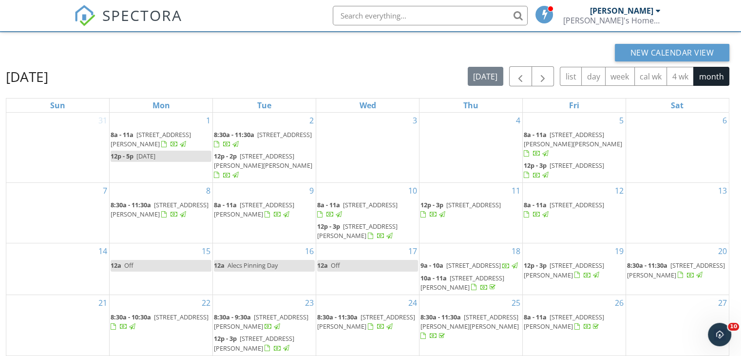
scroll to position [0, 0]
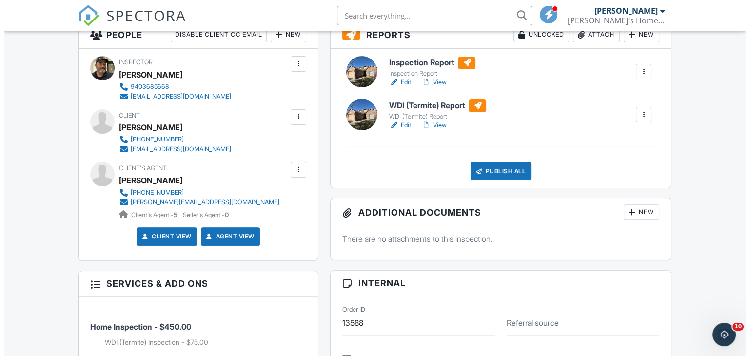
scroll to position [195, 0]
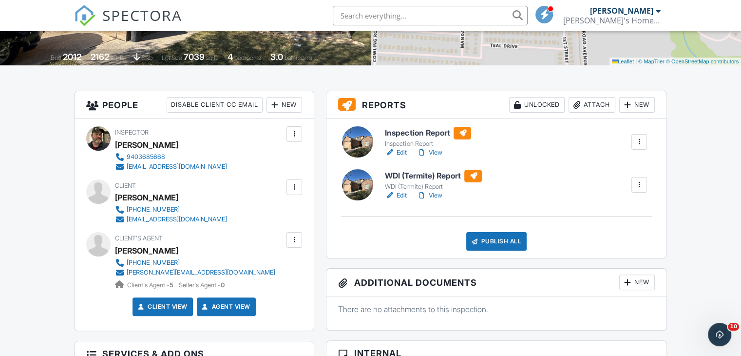
click at [499, 242] on div "Publish All" at bounding box center [496, 241] width 61 height 19
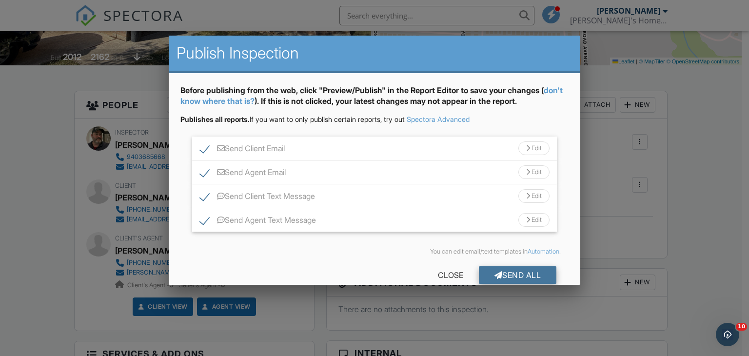
click at [498, 271] on div "Send All" at bounding box center [518, 275] width 78 height 18
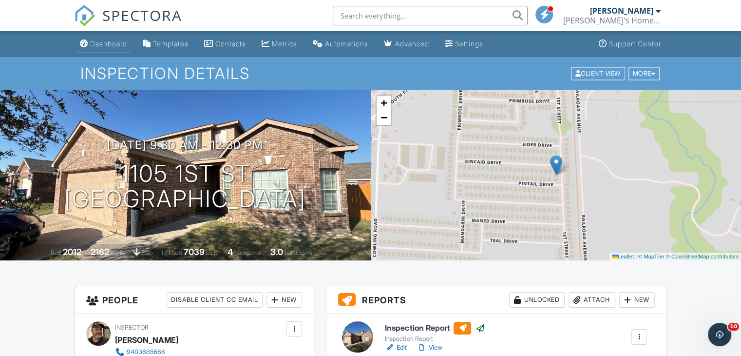
click at [114, 47] on div "Dashboard" at bounding box center [108, 43] width 37 height 8
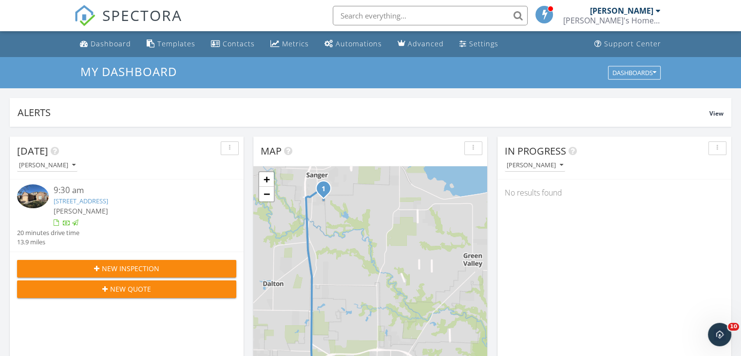
click at [659, 7] on div at bounding box center [658, 11] width 5 height 8
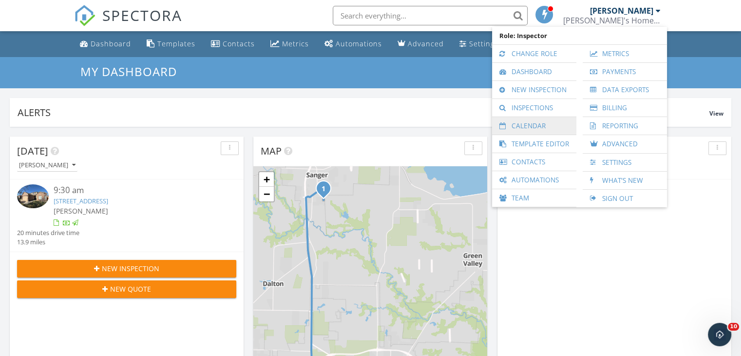
click at [532, 127] on link "Calendar" at bounding box center [534, 126] width 75 height 18
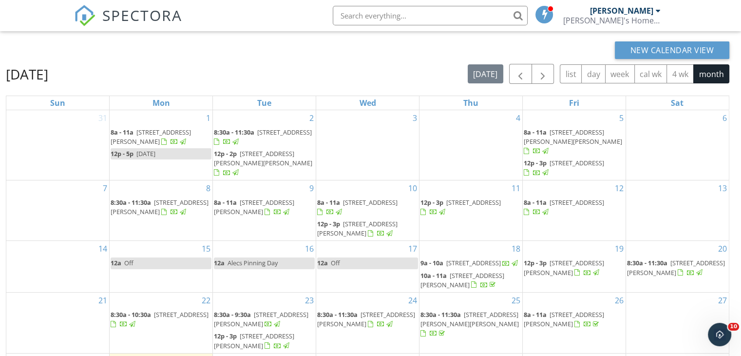
scroll to position [130, 0]
